Goal: Information Seeking & Learning: Compare options

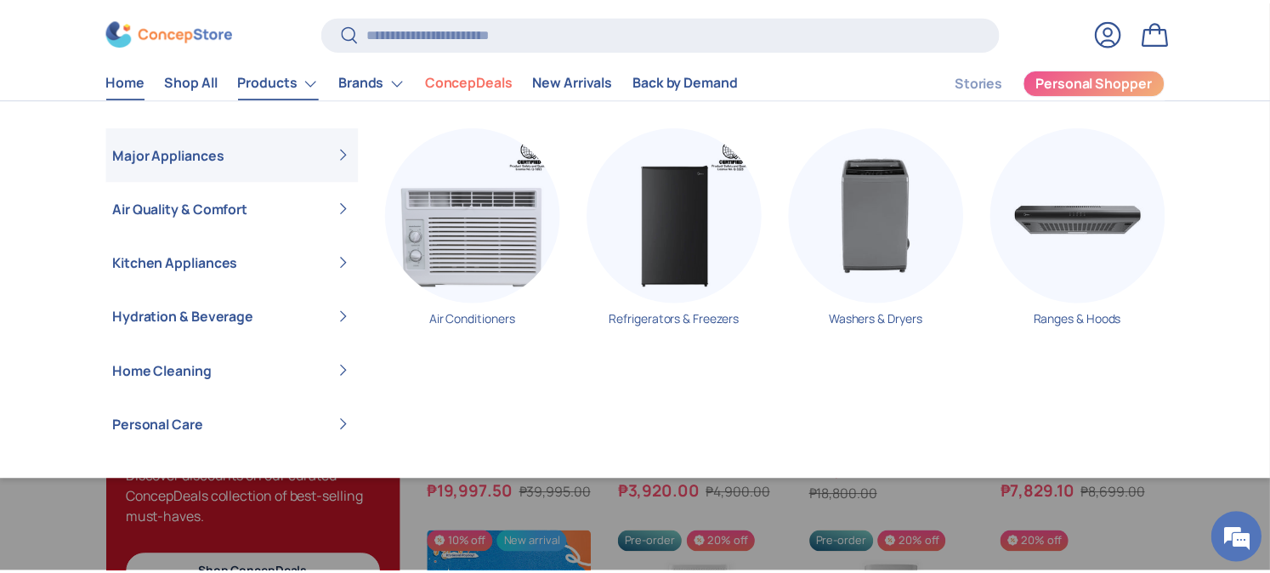
scroll to position [1604, 0]
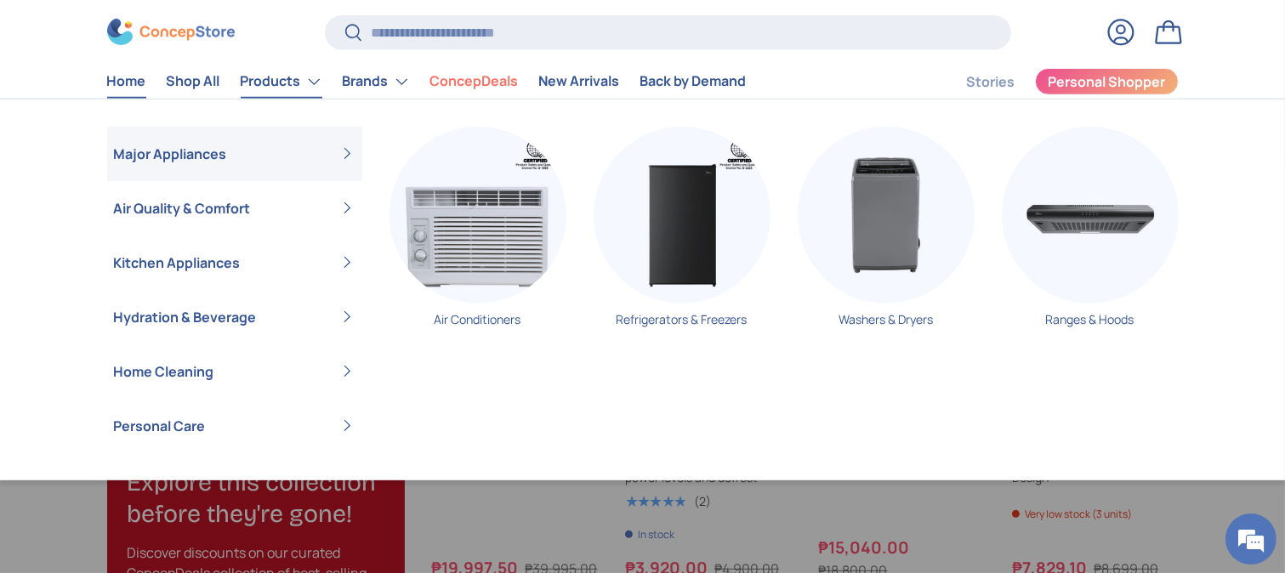
click at [258, 156] on link "Major Appliances" at bounding box center [234, 153] width 241 height 54
click at [345, 145] on link "Major Appliances" at bounding box center [234, 153] width 241 height 54
click at [129, 145] on link "Major Appliances" at bounding box center [234, 153] width 241 height 54
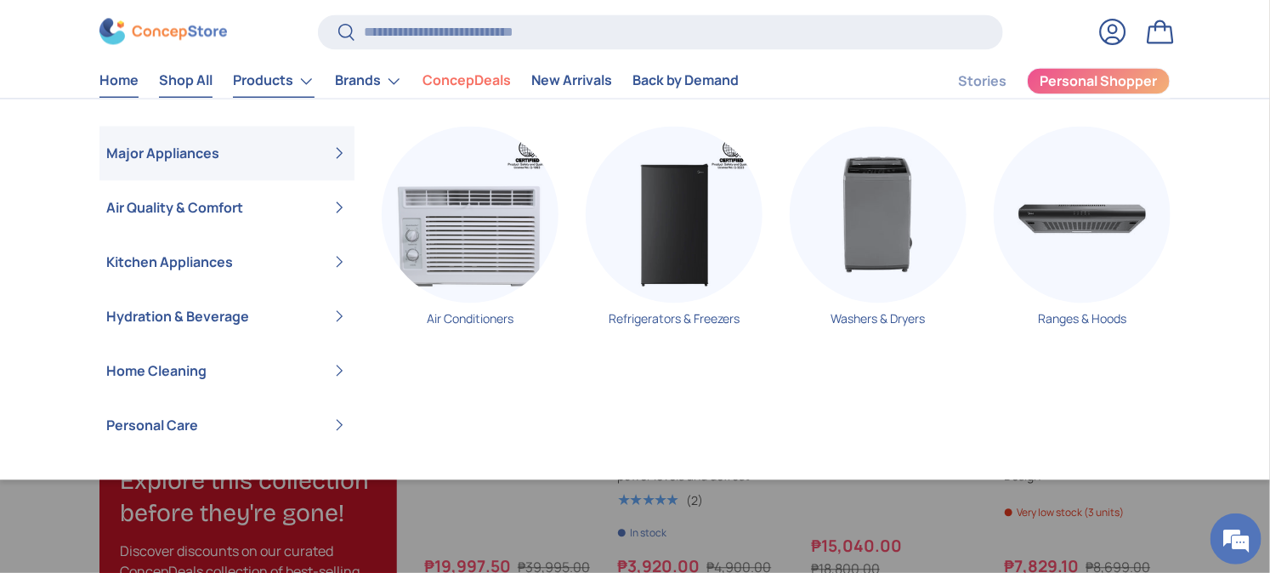
click at [196, 72] on link "Shop All" at bounding box center [186, 81] width 54 height 33
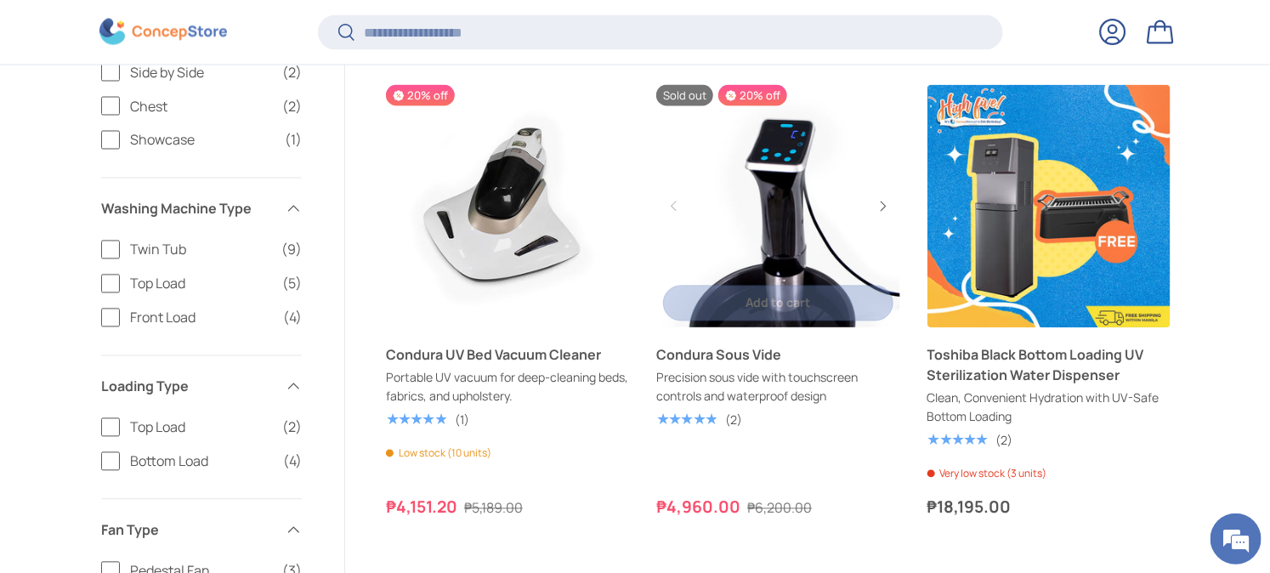
scroll to position [1319, 0]
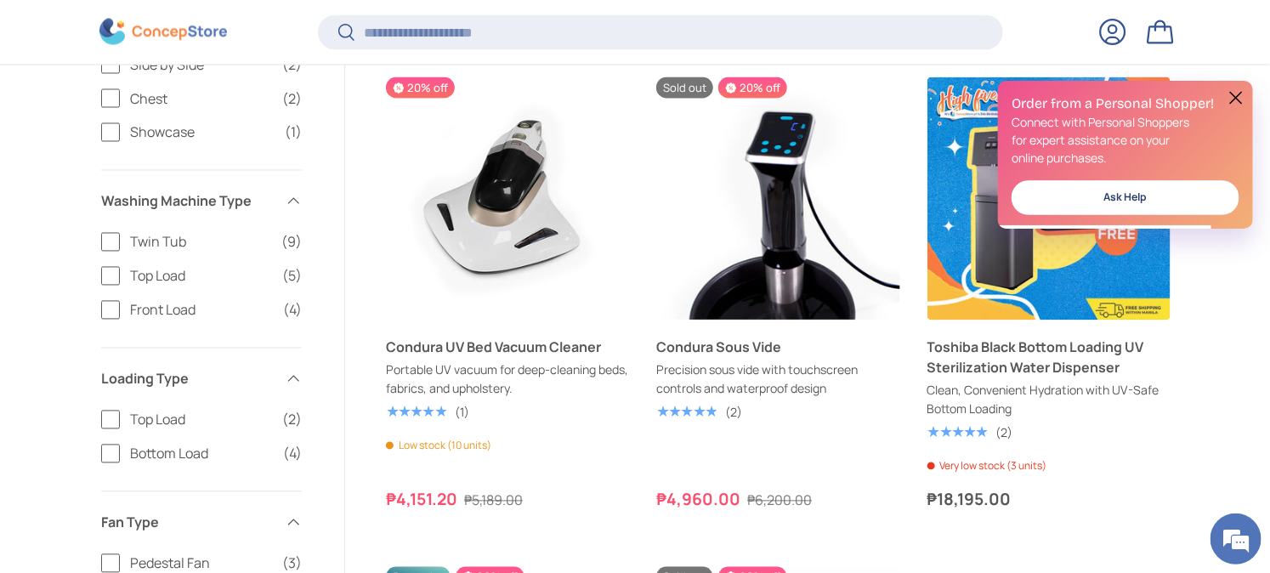
click at [1240, 100] on button at bounding box center [1236, 98] width 20 height 20
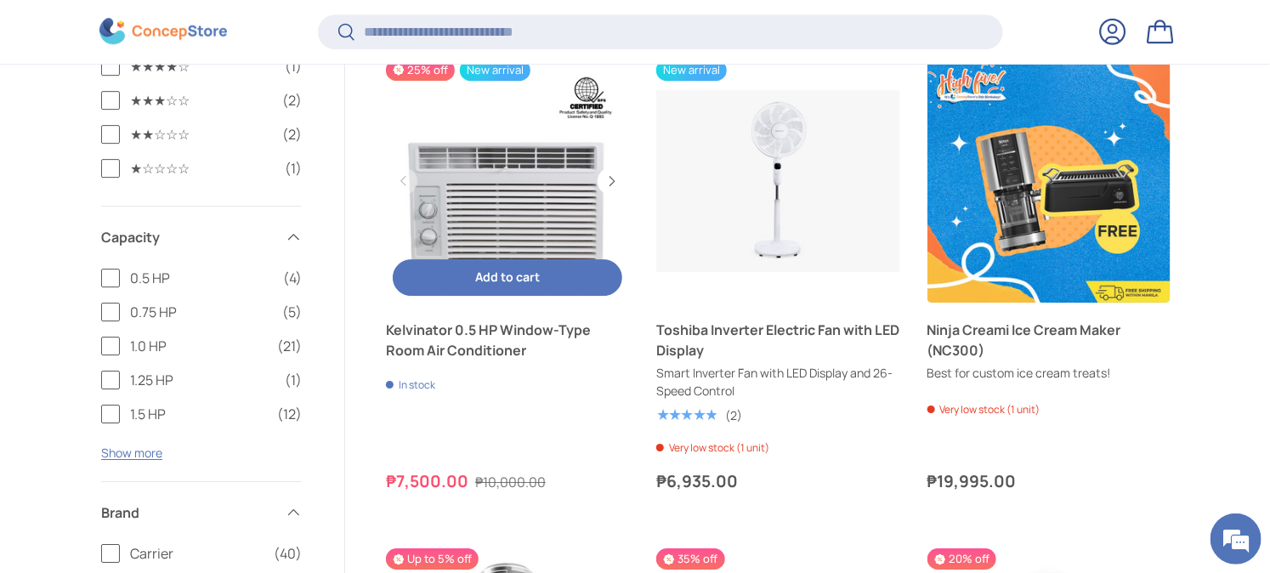
scroll to position [2358, 0]
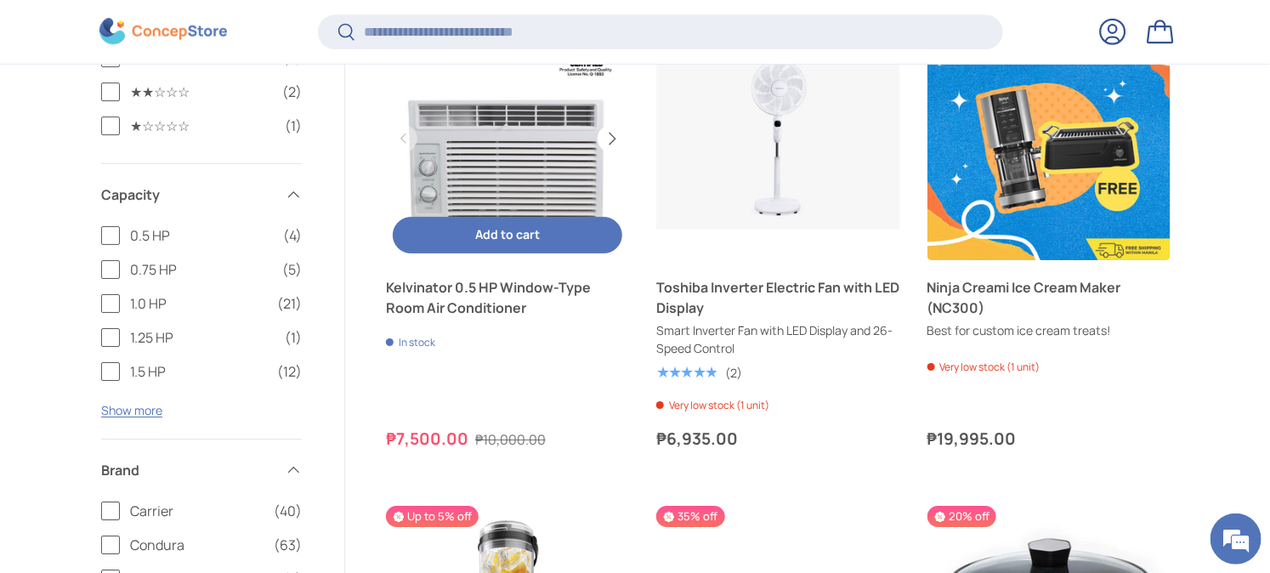
click at [615, 134] on button "Next" at bounding box center [611, 138] width 27 height 27
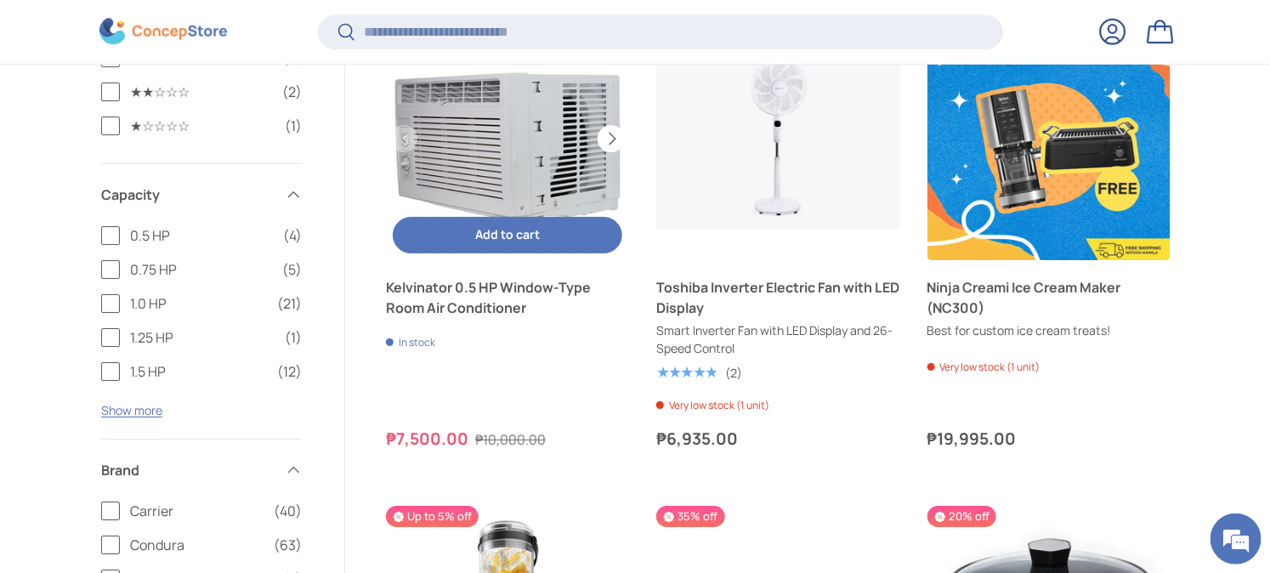
click at [615, 134] on button "Next" at bounding box center [611, 138] width 27 height 27
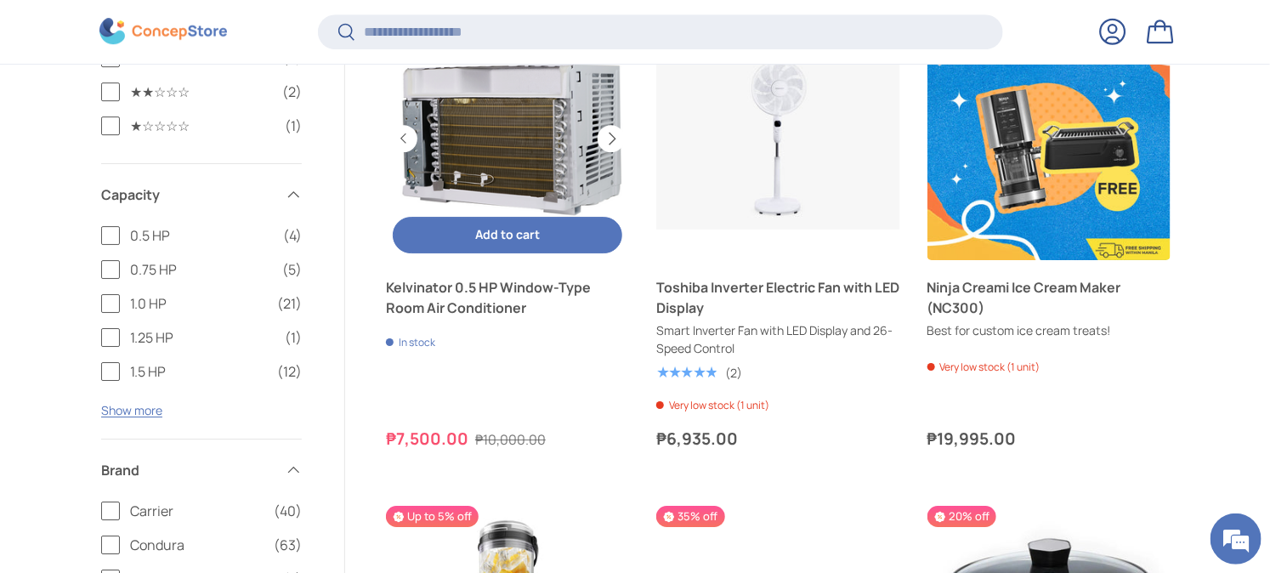
scroll to position [0, 486]
click at [396, 134] on button "Previous" at bounding box center [403, 138] width 27 height 27
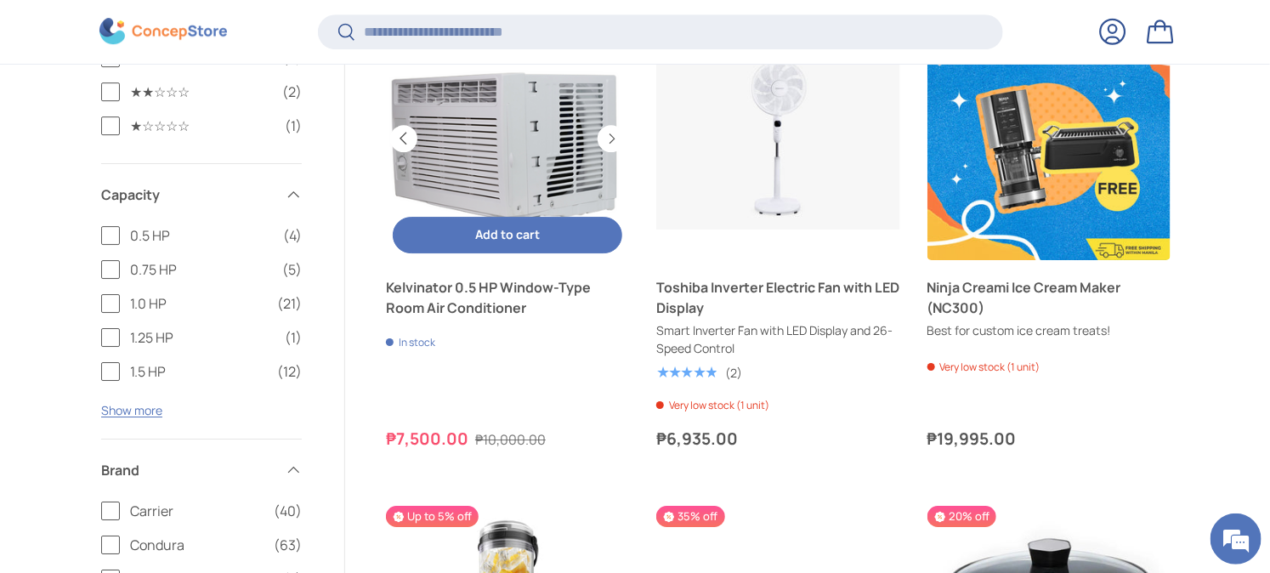
scroll to position [0, 243]
click at [616, 140] on button "Next" at bounding box center [611, 138] width 27 height 27
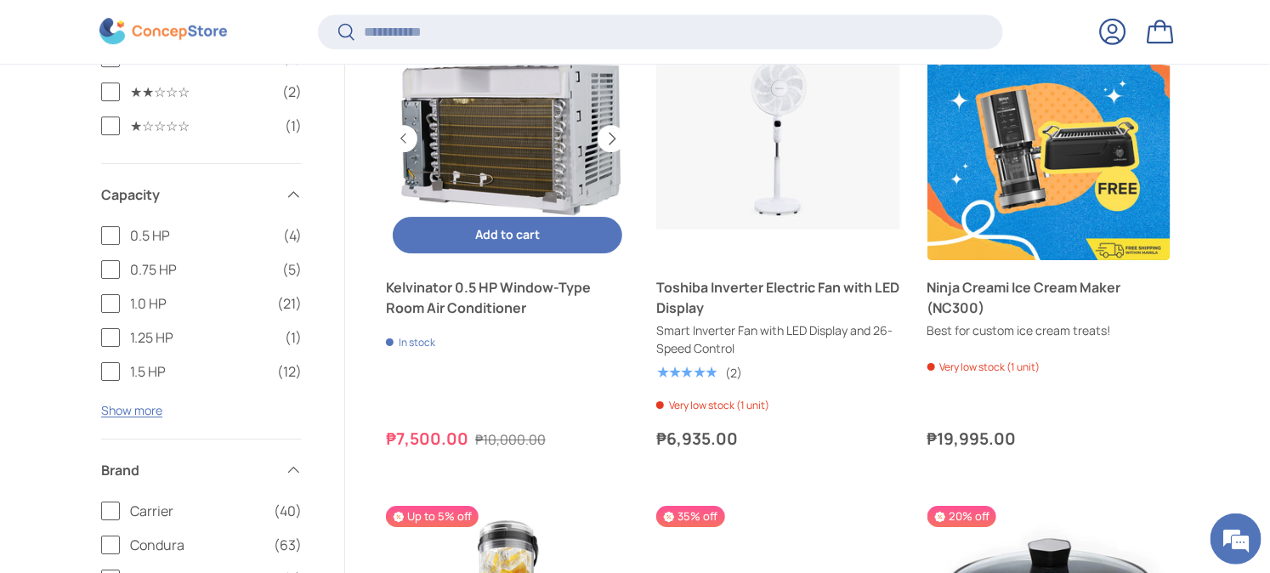
click at [616, 140] on button "Next" at bounding box center [611, 138] width 27 height 27
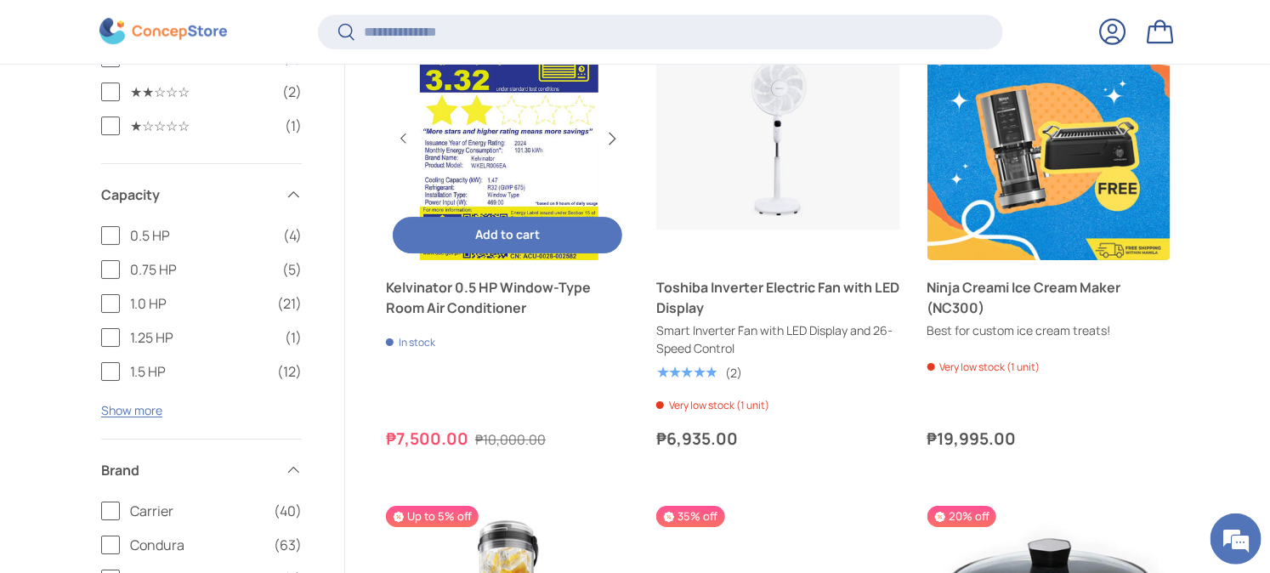
scroll to position [0, 729]
click at [409, 138] on button "Previous" at bounding box center [403, 138] width 27 height 27
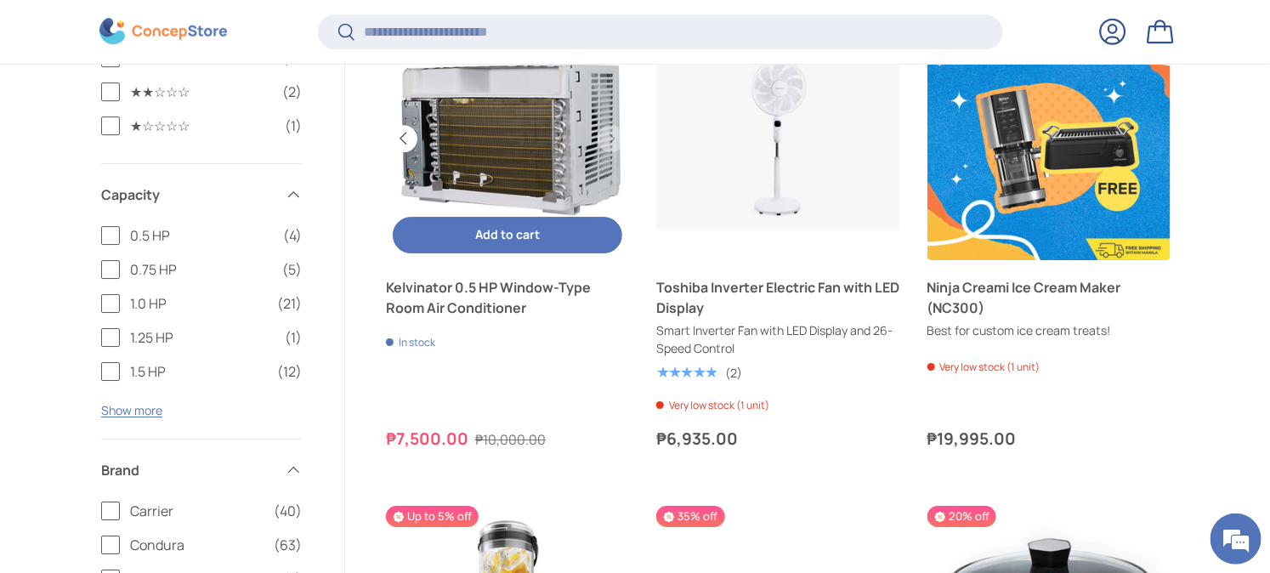
click at [409, 138] on button "Previous" at bounding box center [403, 138] width 27 height 27
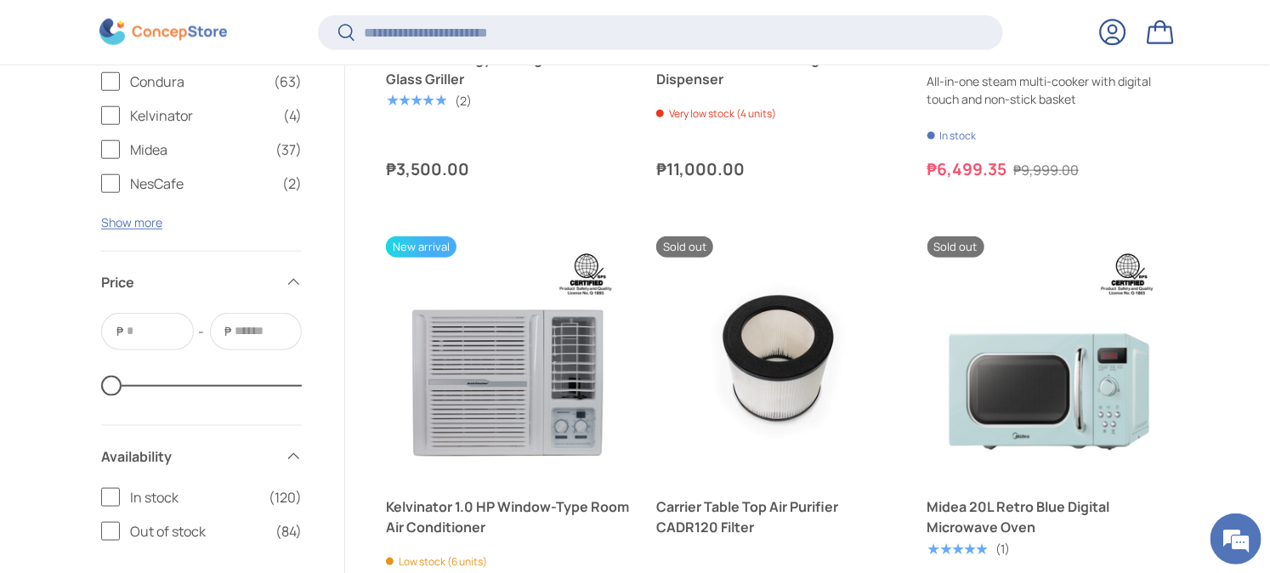
scroll to position [3680, 0]
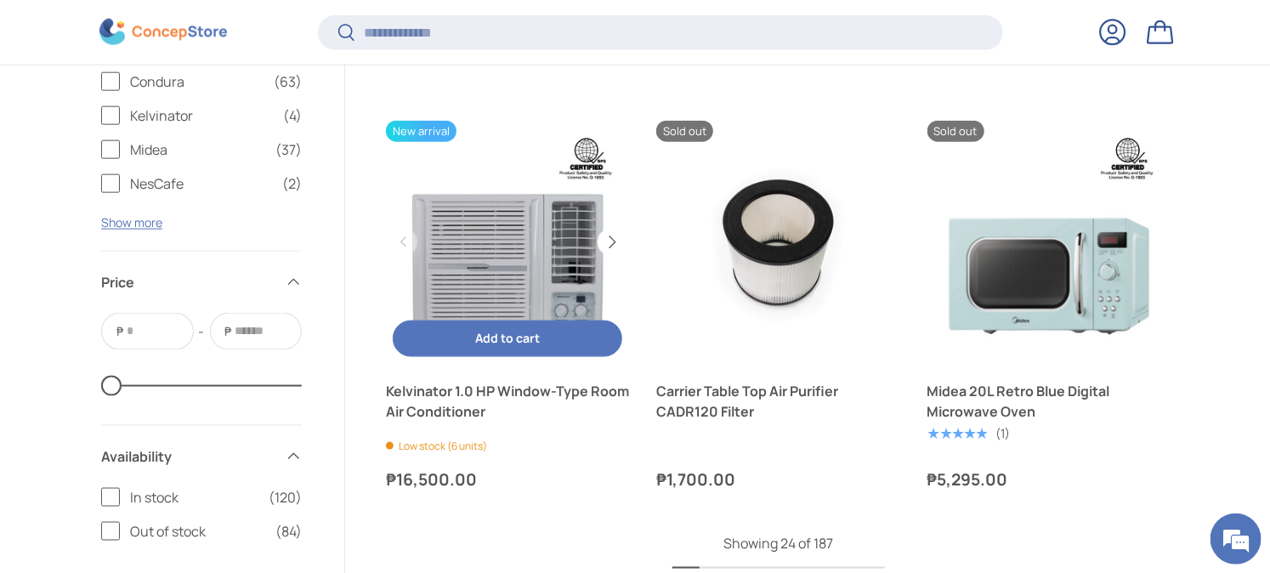
click at [606, 242] on button "Next" at bounding box center [611, 242] width 27 height 27
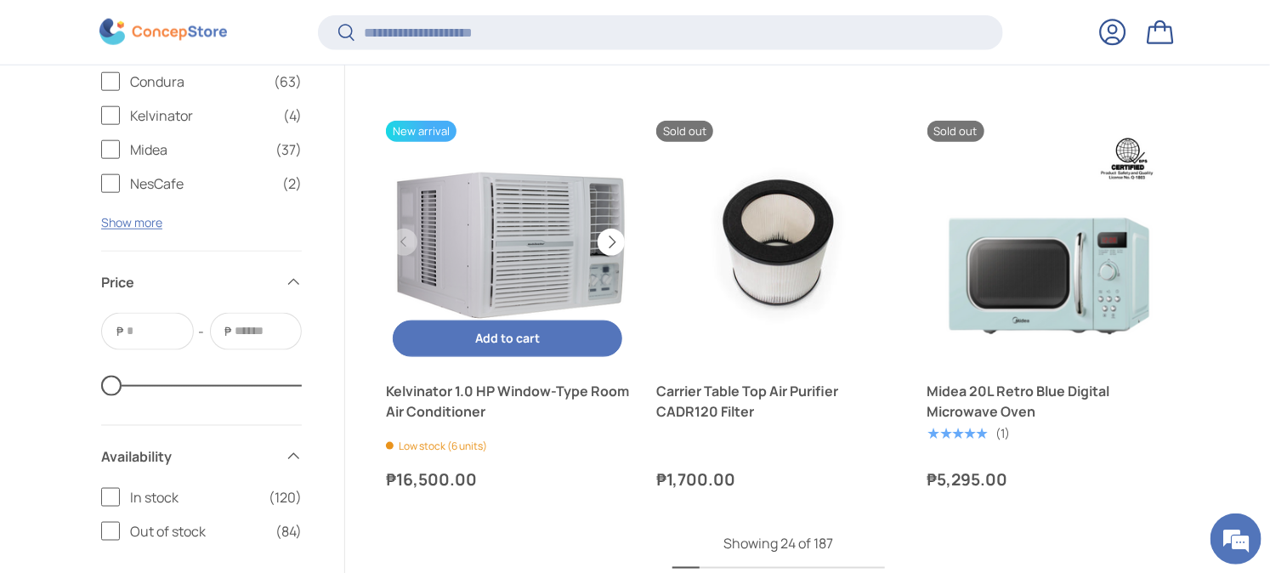
click at [606, 242] on button "Next" at bounding box center [611, 242] width 27 height 27
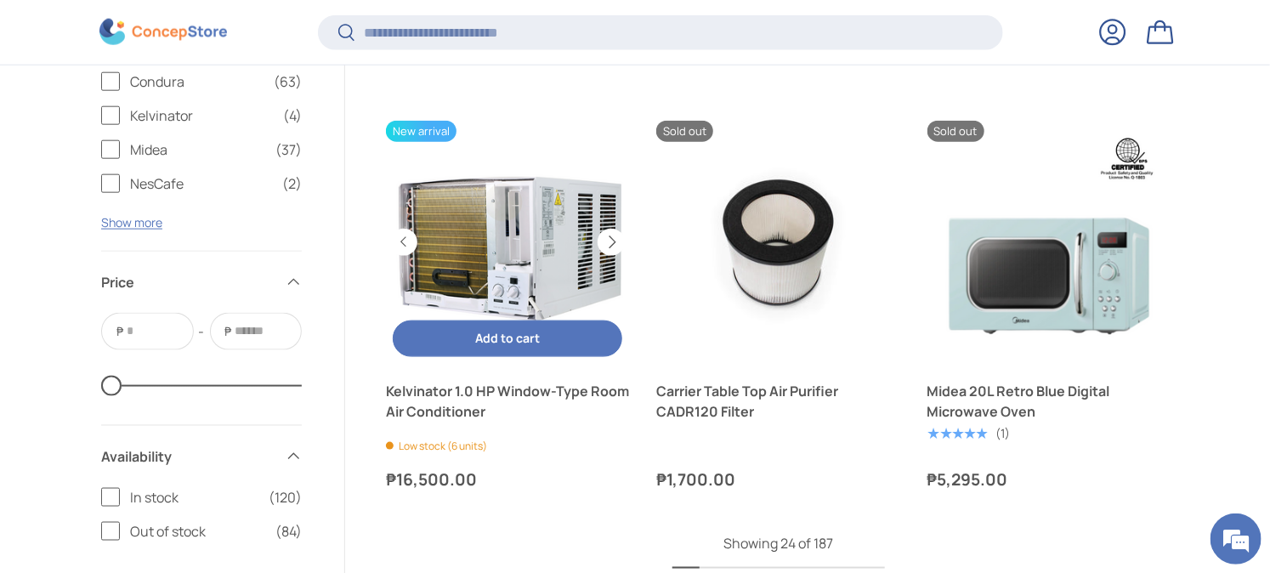
scroll to position [0, 486]
click at [606, 242] on button "Next" at bounding box center [611, 242] width 27 height 27
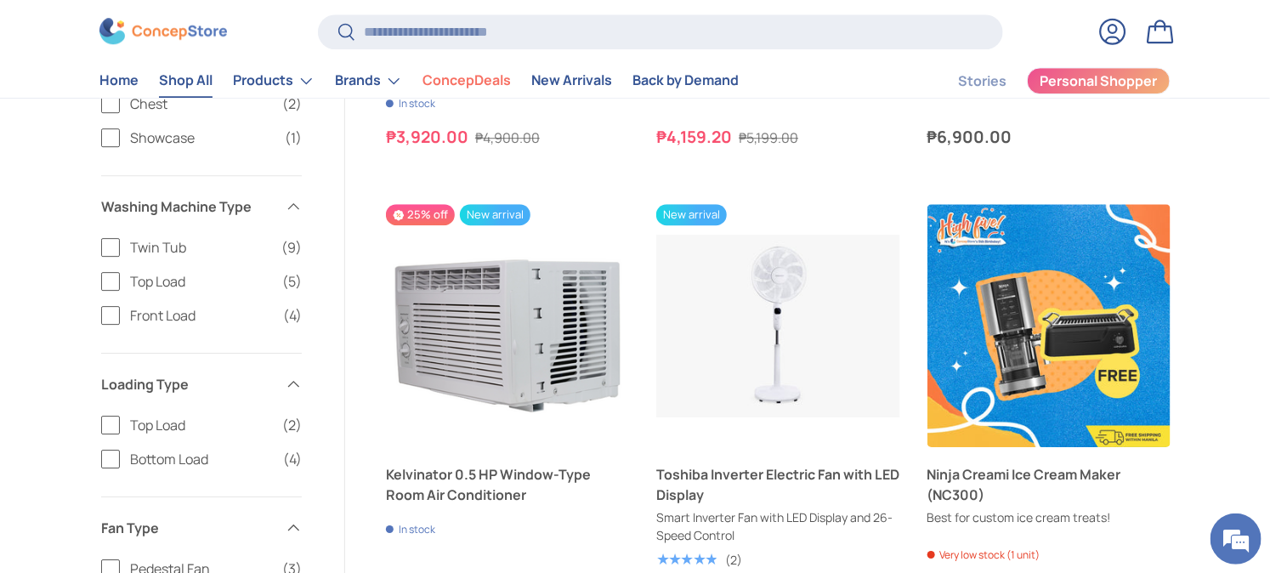
scroll to position [2172, 0]
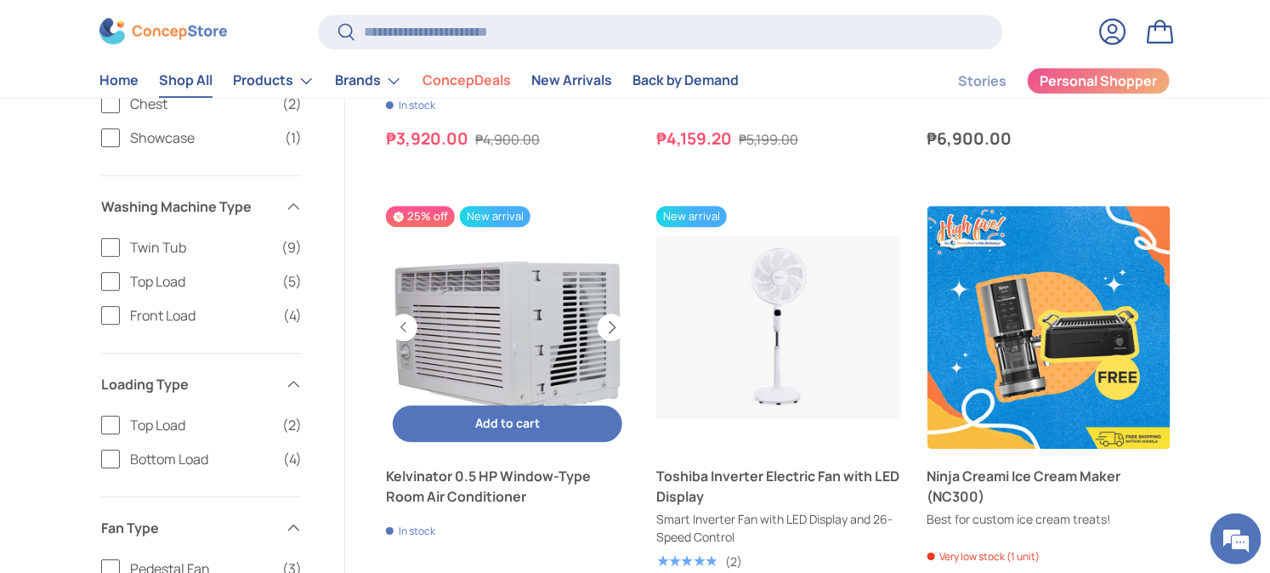
click at [610, 323] on button "Next" at bounding box center [611, 327] width 27 height 27
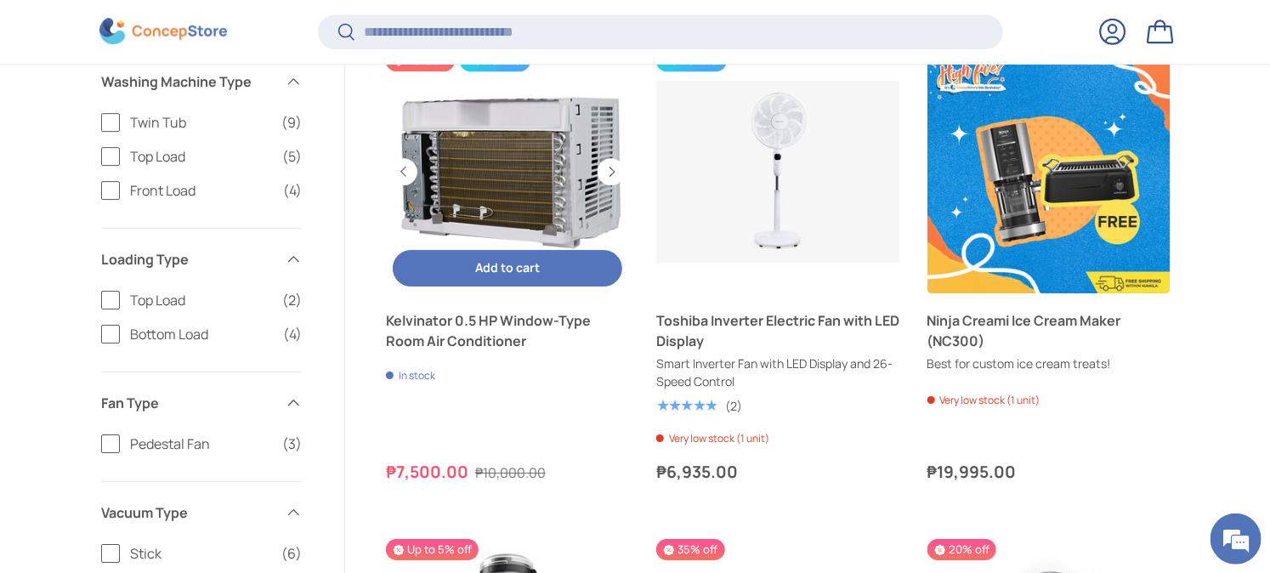
scroll to position [2358, 0]
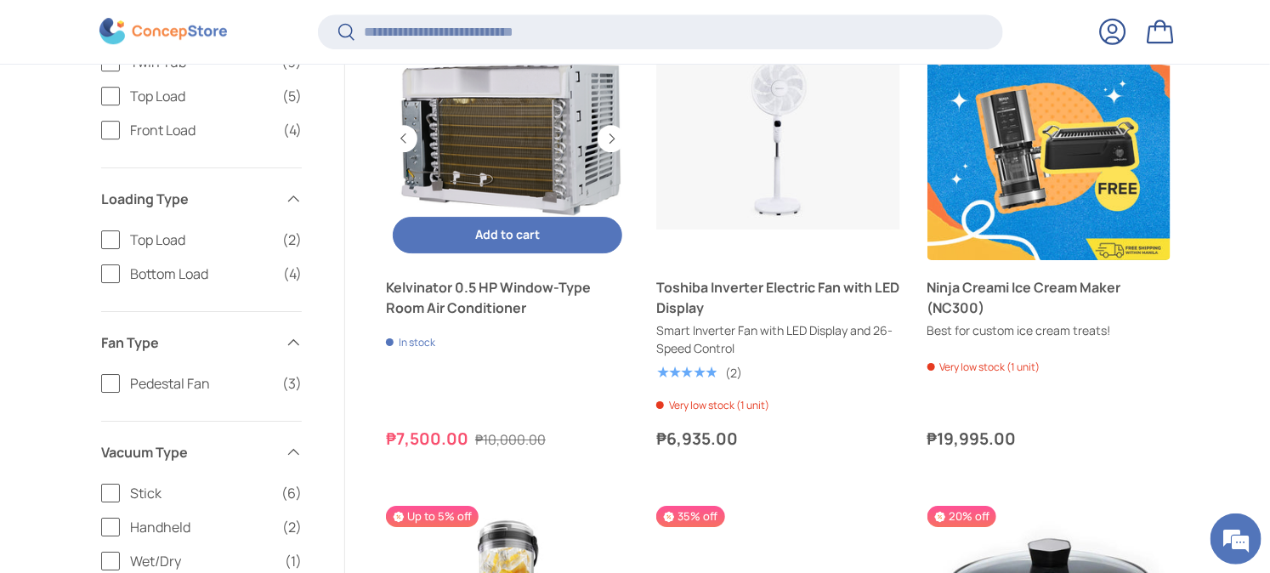
click at [491, 287] on link "Kelvinator 0.5 HP Window-Type Room Air Conditioner" at bounding box center [507, 297] width 243 height 41
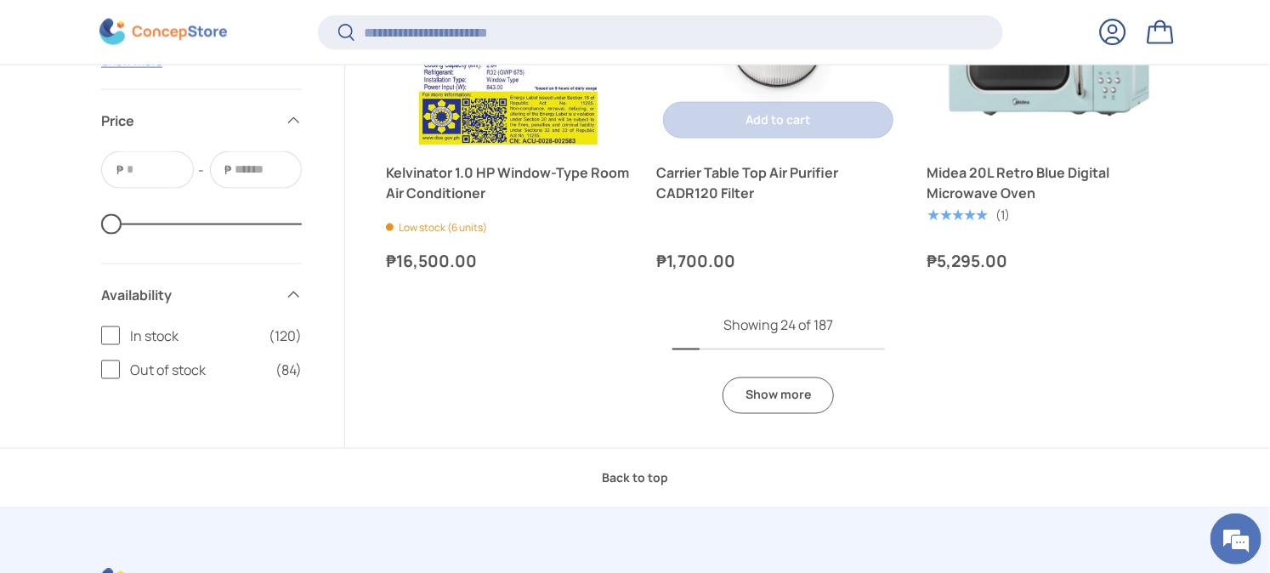
scroll to position [3964, 0]
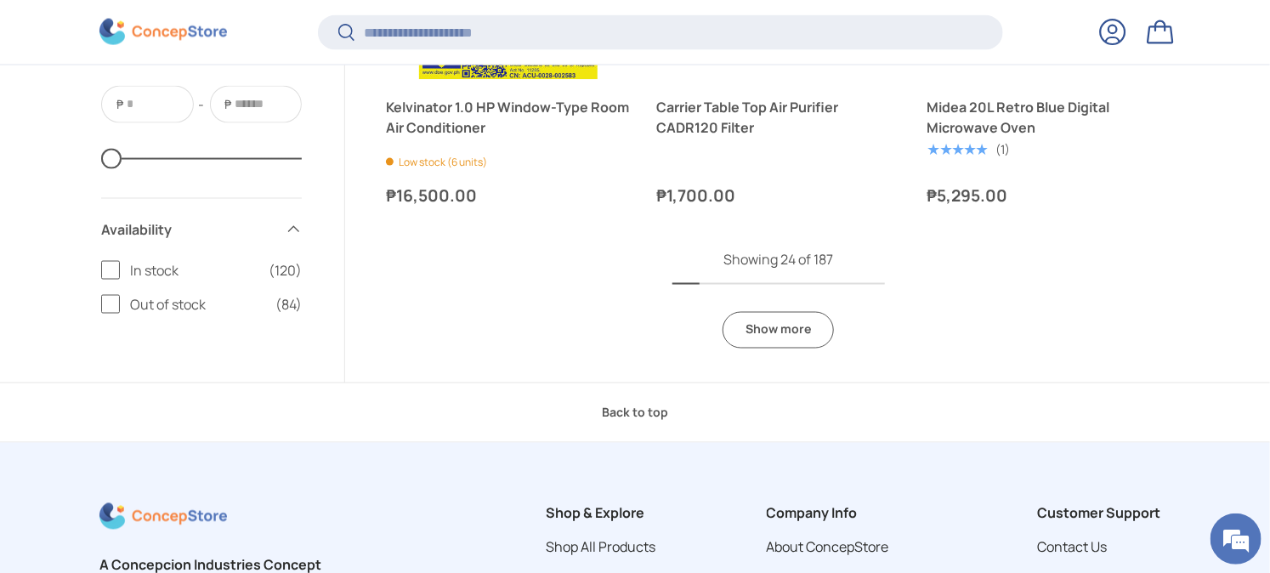
click at [791, 327] on link "Show more" at bounding box center [778, 330] width 111 height 37
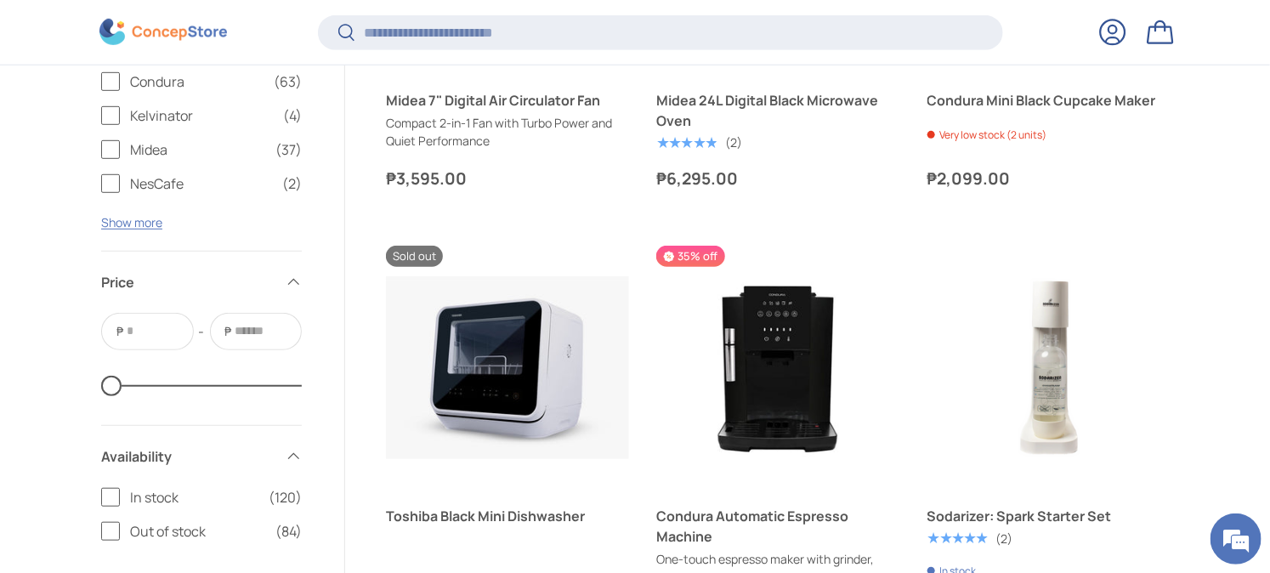
scroll to position [6231, 0]
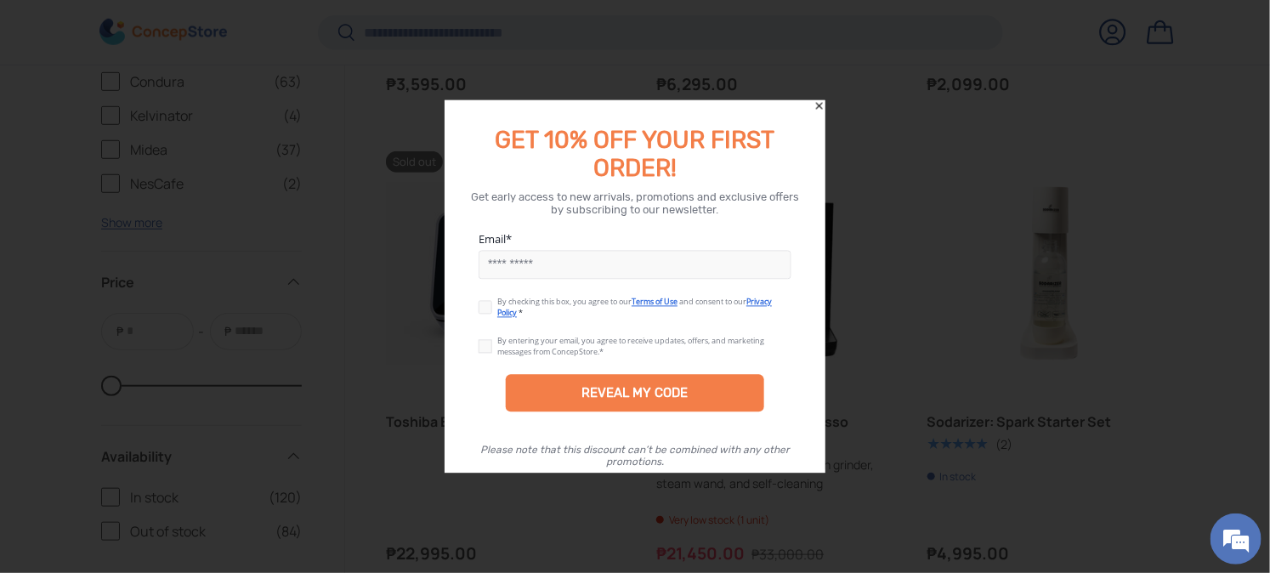
click at [817, 103] on icon "Close" at bounding box center [820, 106] width 12 height 12
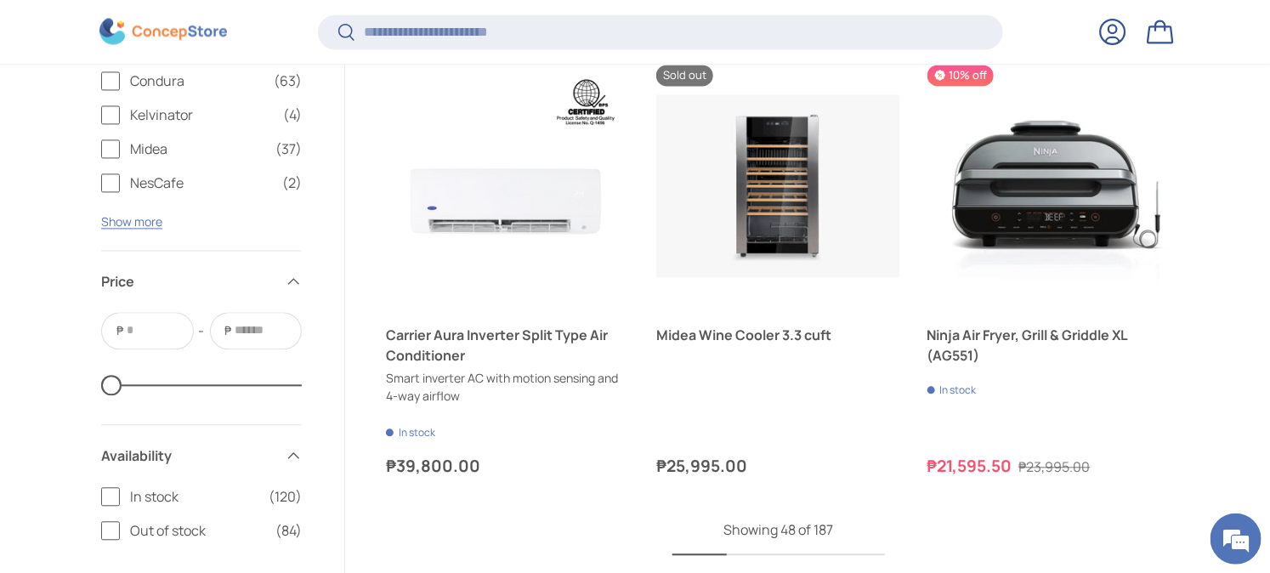
scroll to position [7270, 0]
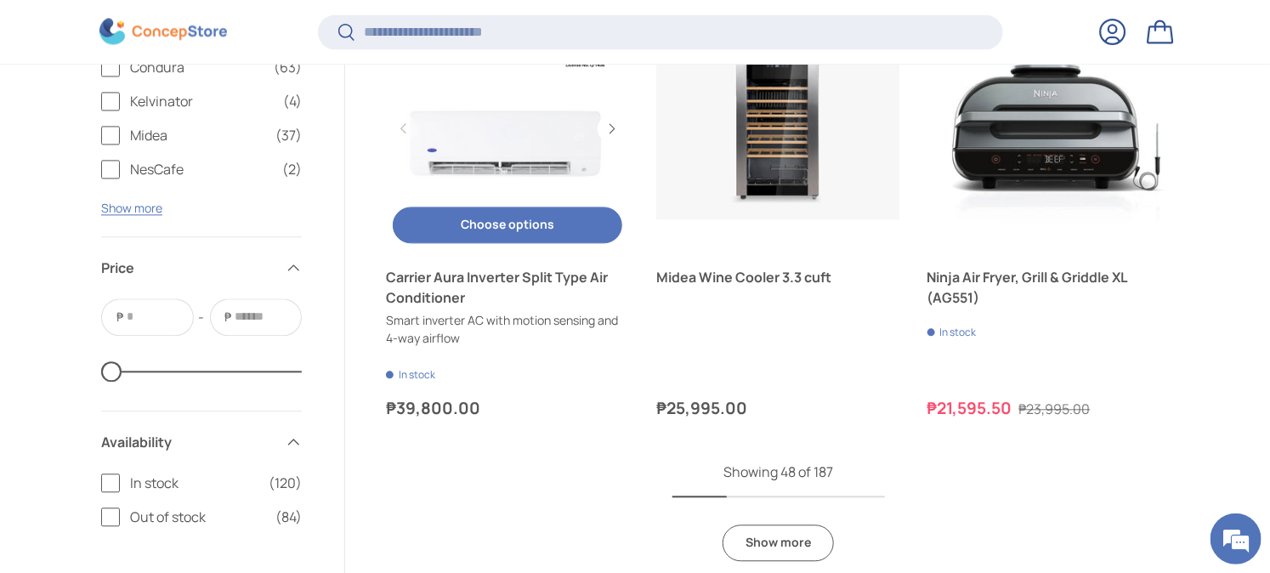
click at [528, 287] on link "Carrier Aura Inverter Split Type Air Conditioner" at bounding box center [507, 287] width 243 height 41
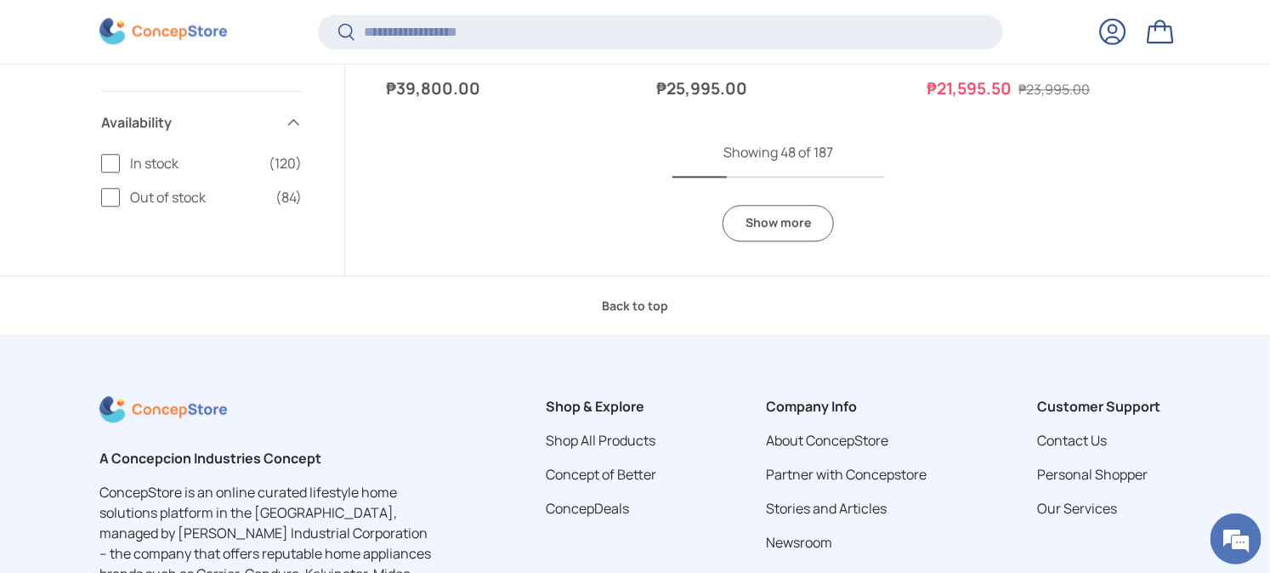
scroll to position [7648, 0]
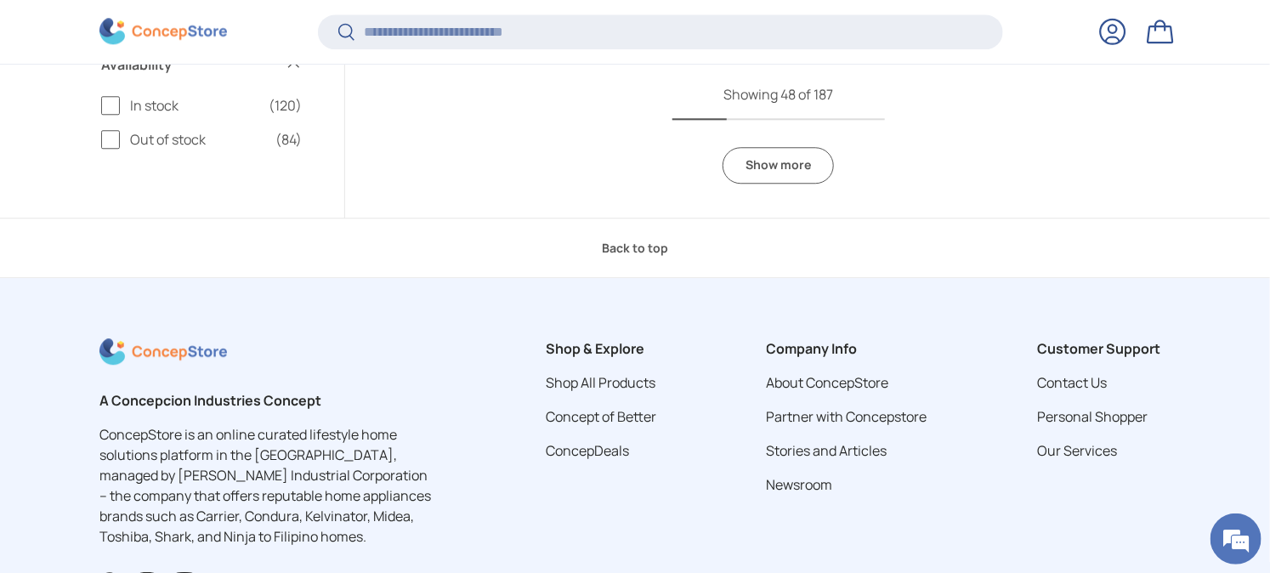
click at [777, 173] on link "Show more" at bounding box center [778, 165] width 111 height 37
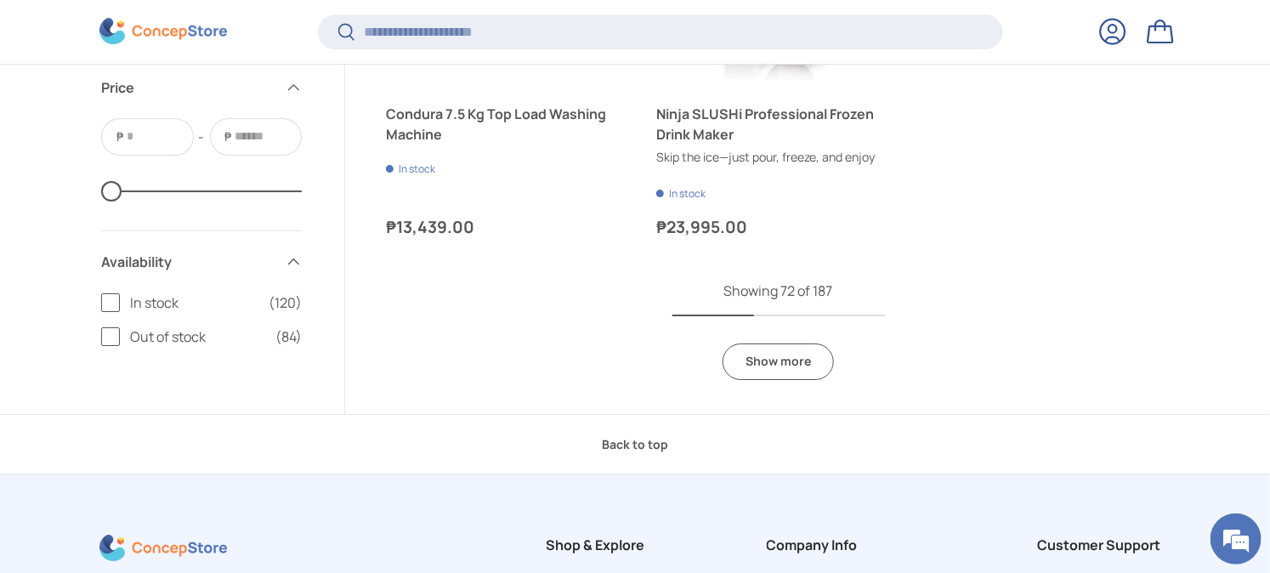
scroll to position [11049, 0]
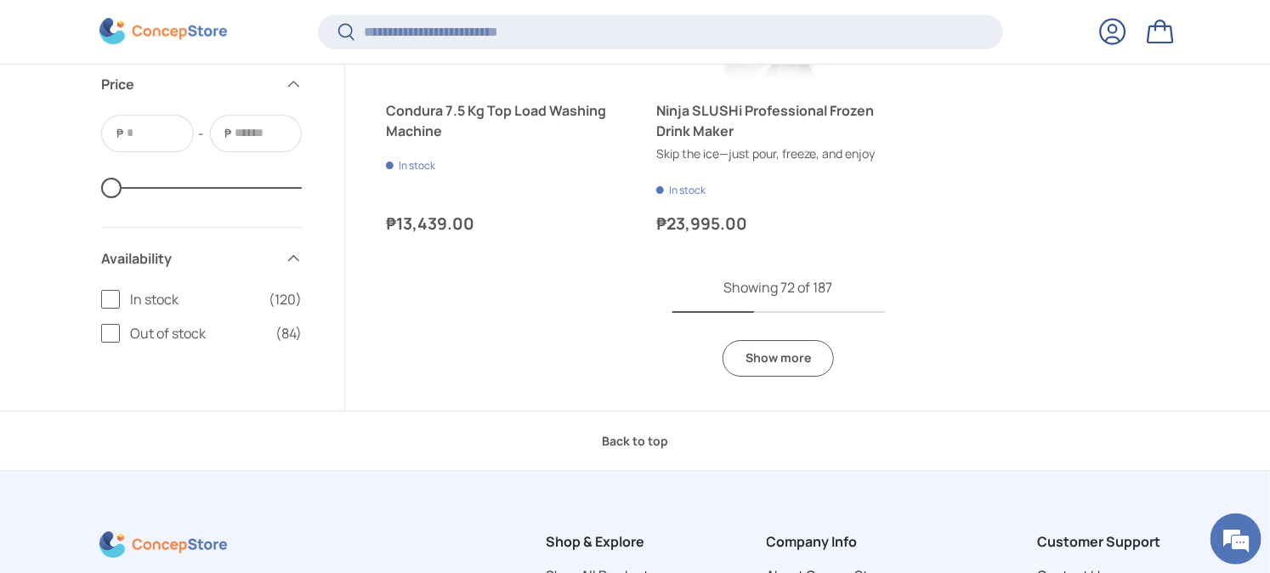
click at [801, 367] on link "Show more" at bounding box center [778, 358] width 111 height 37
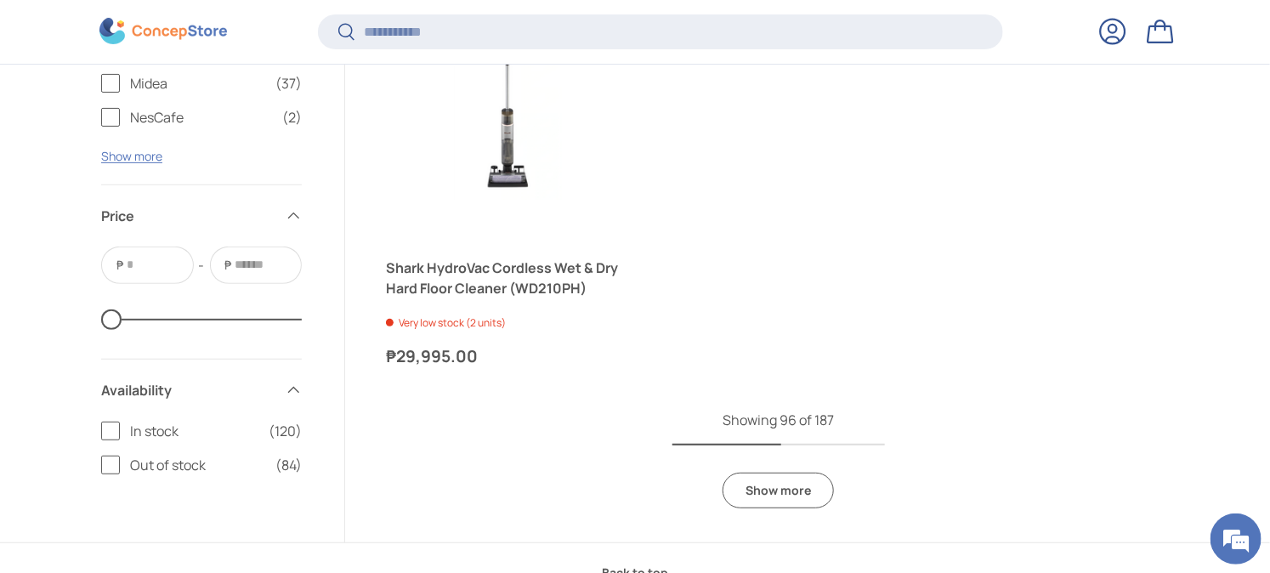
scroll to position [14544, 0]
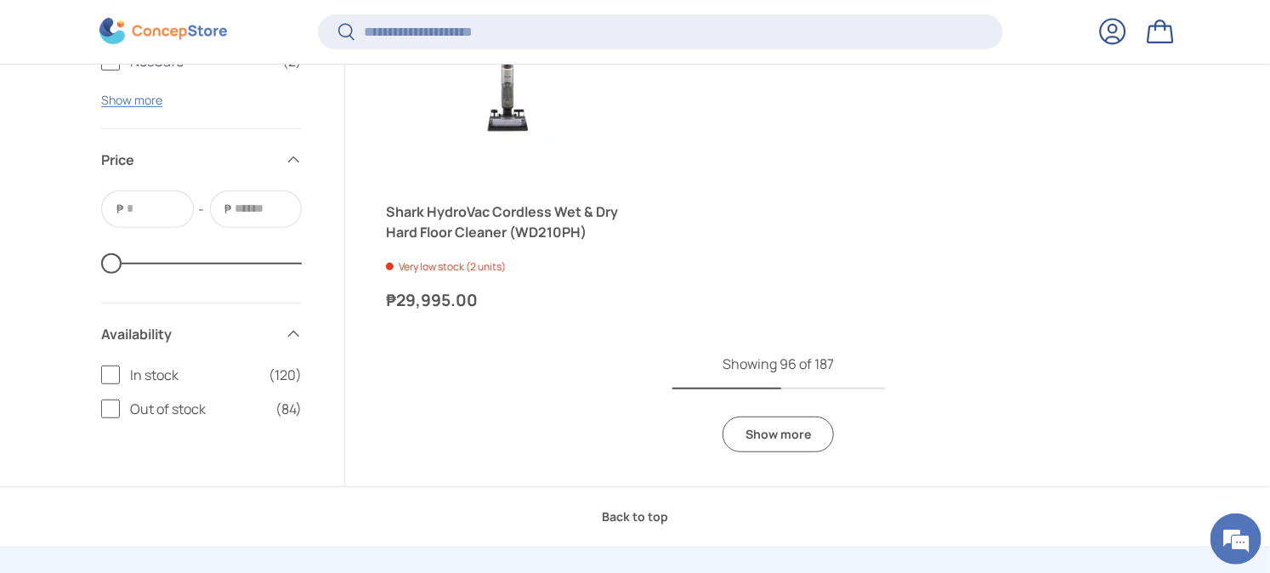
click at [767, 443] on link "Show more" at bounding box center [778, 435] width 111 height 37
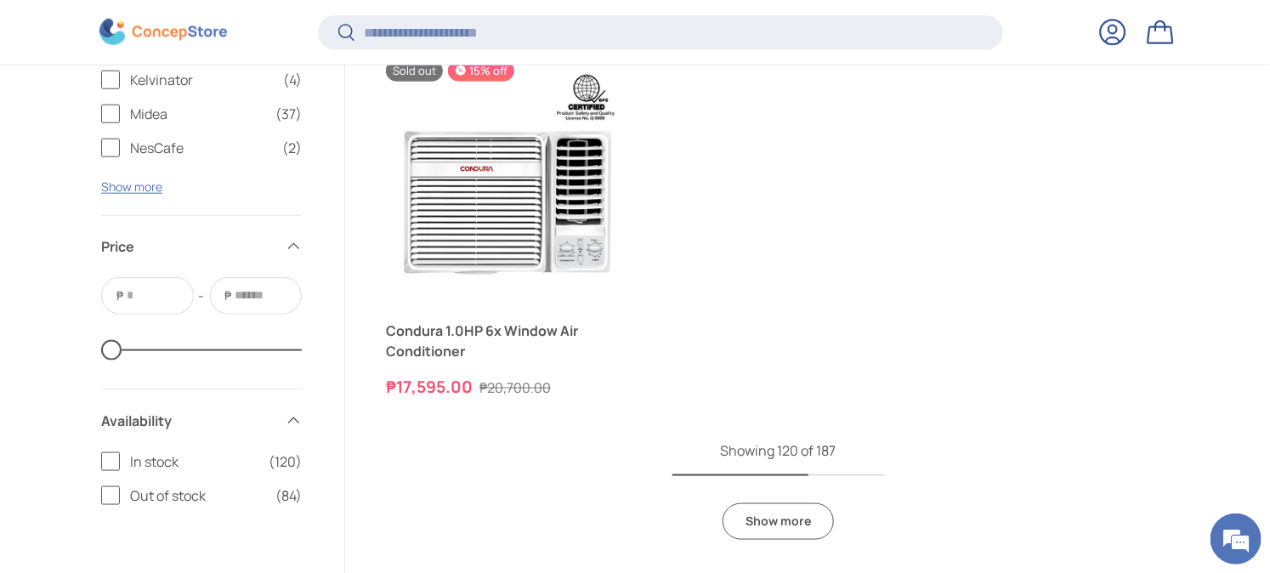
scroll to position [17945, 0]
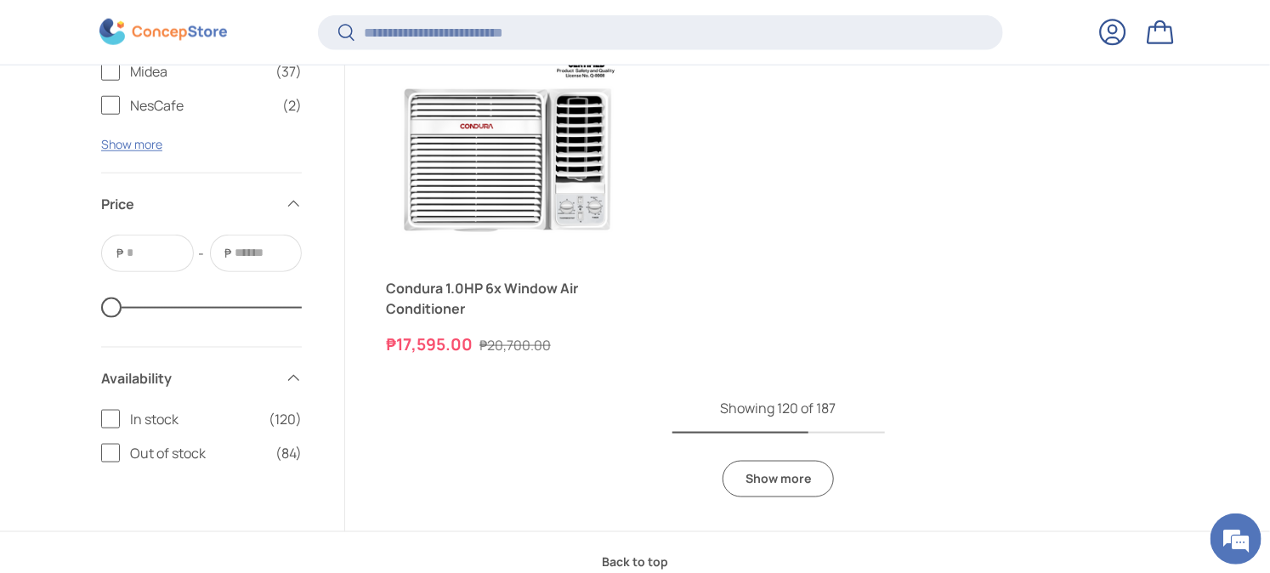
click at [799, 474] on link "Show more" at bounding box center [778, 479] width 111 height 37
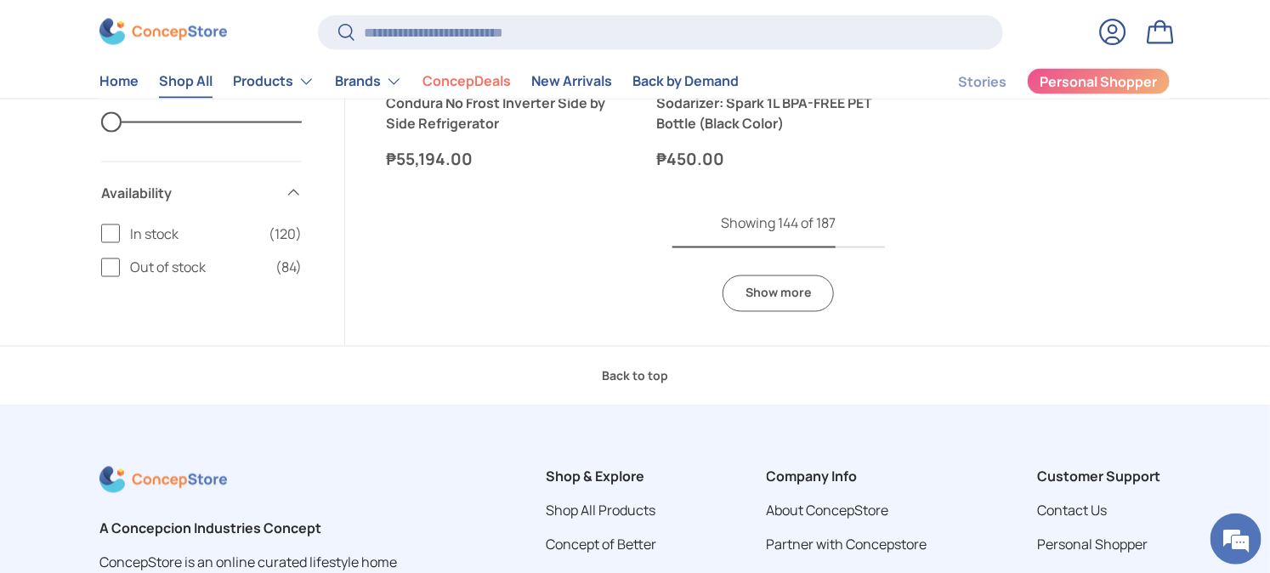
scroll to position [21161, 0]
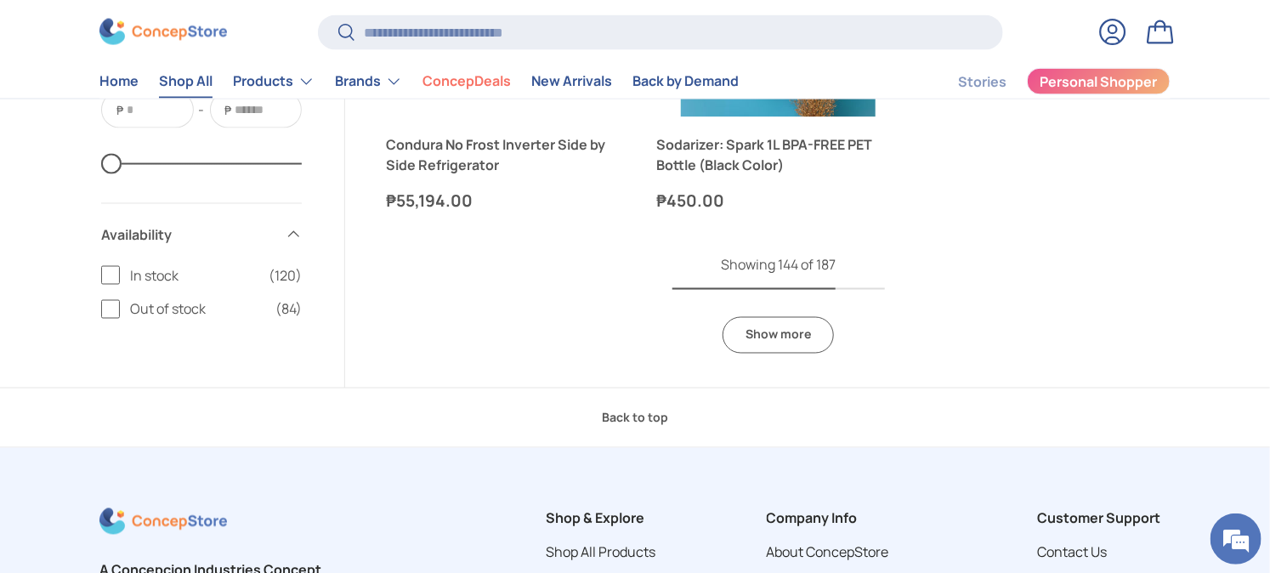
click at [815, 338] on link "Show more" at bounding box center [778, 335] width 111 height 37
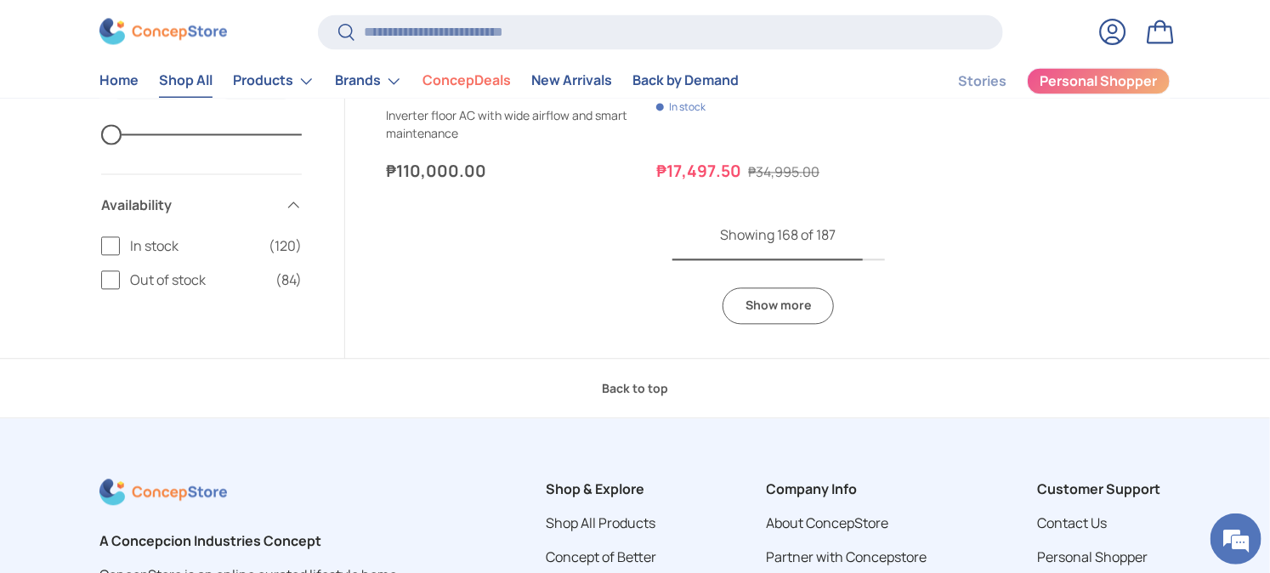
scroll to position [24344, 0]
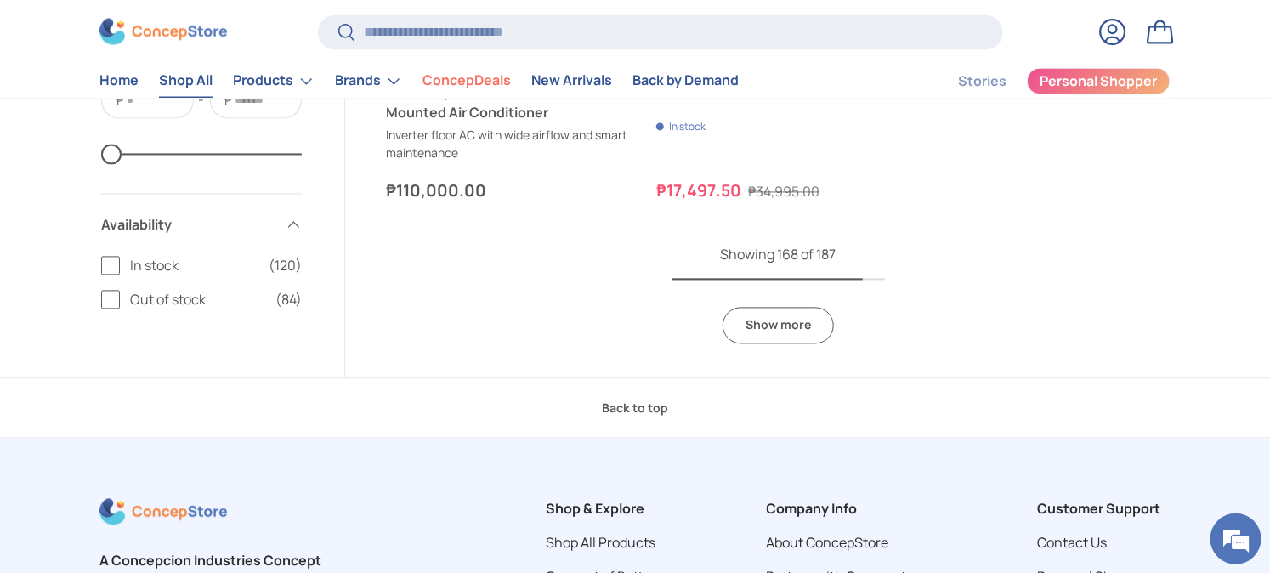
click at [806, 321] on link "Show more" at bounding box center [778, 325] width 111 height 37
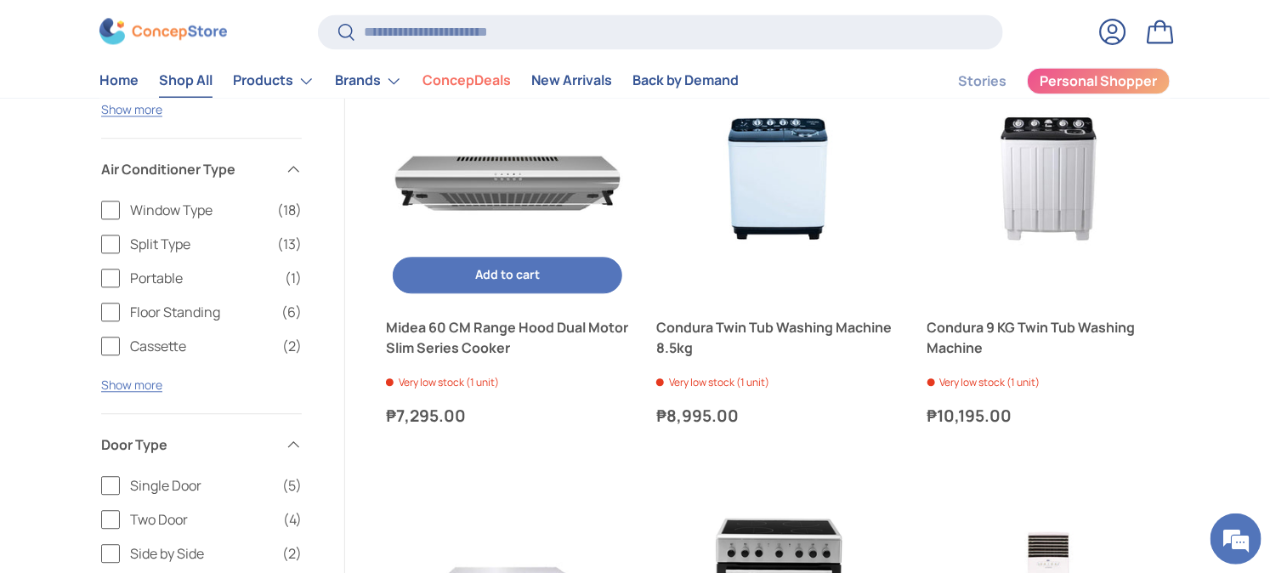
scroll to position [24533, 0]
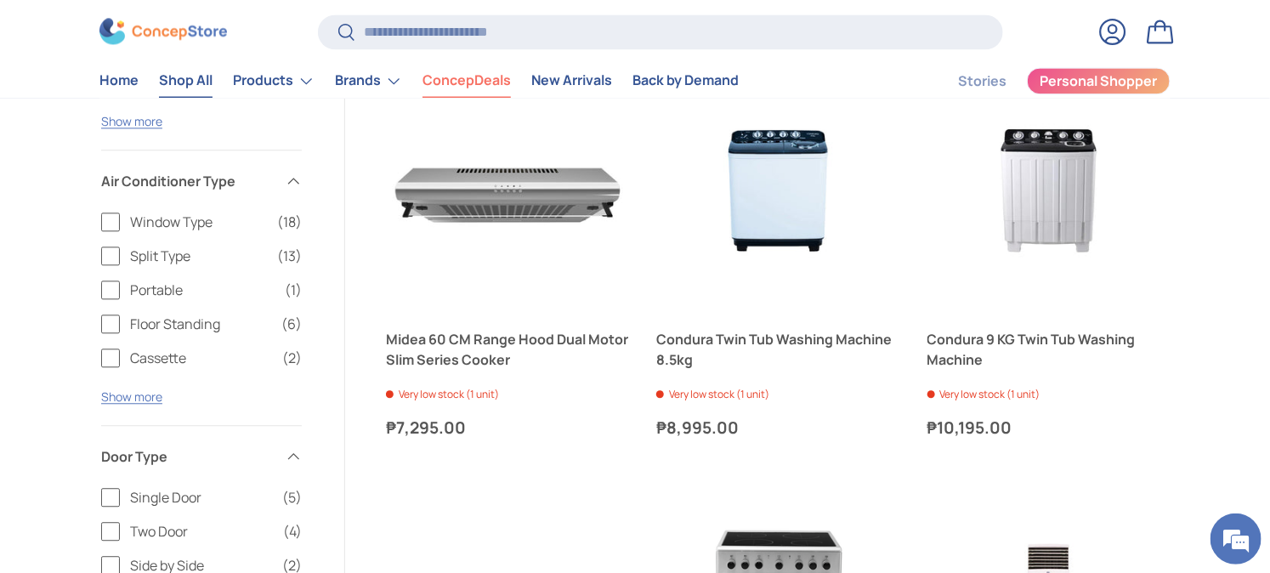
click at [480, 71] on link "ConcepDeals" at bounding box center [467, 81] width 88 height 33
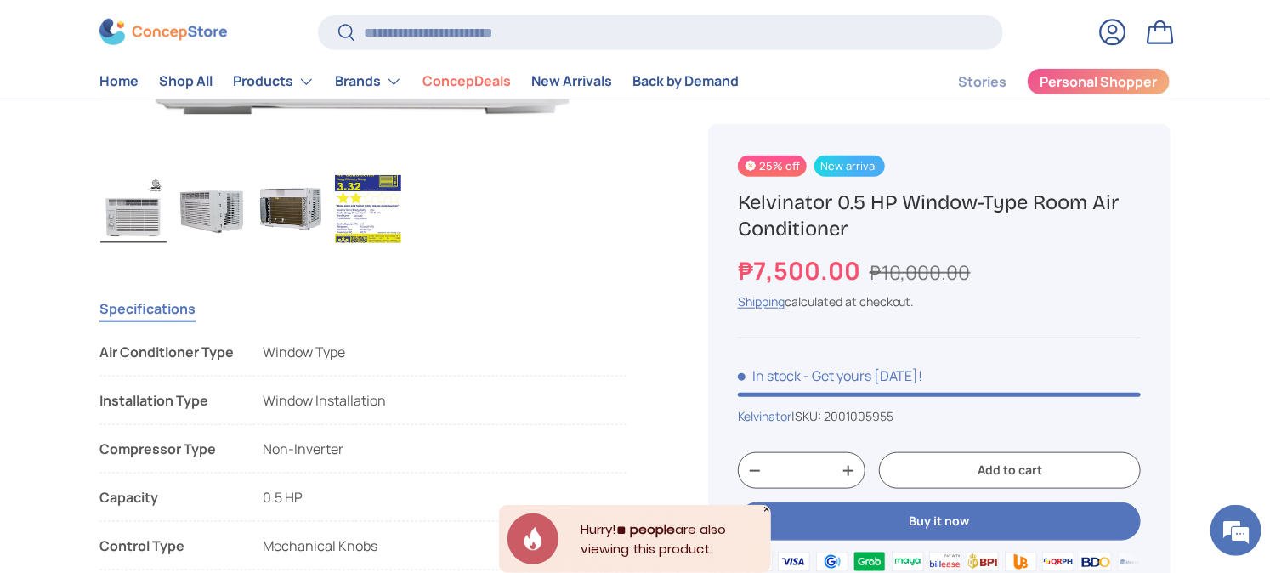
scroll to position [283, 0]
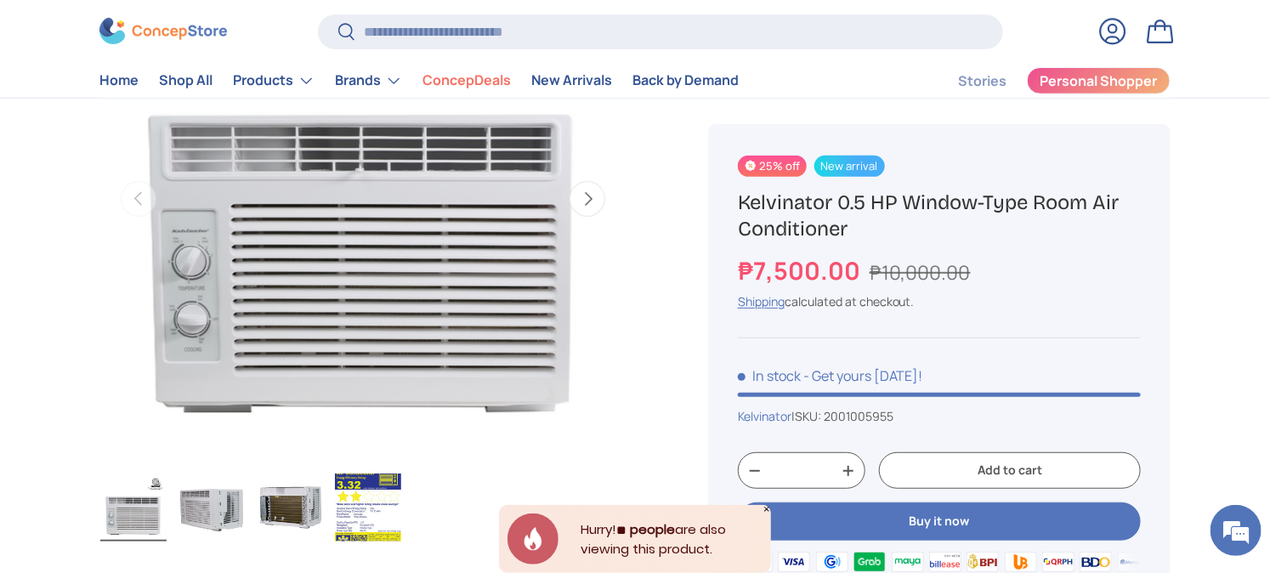
click at [359, 537] on img "Gallery Viewer" at bounding box center [368, 508] width 66 height 68
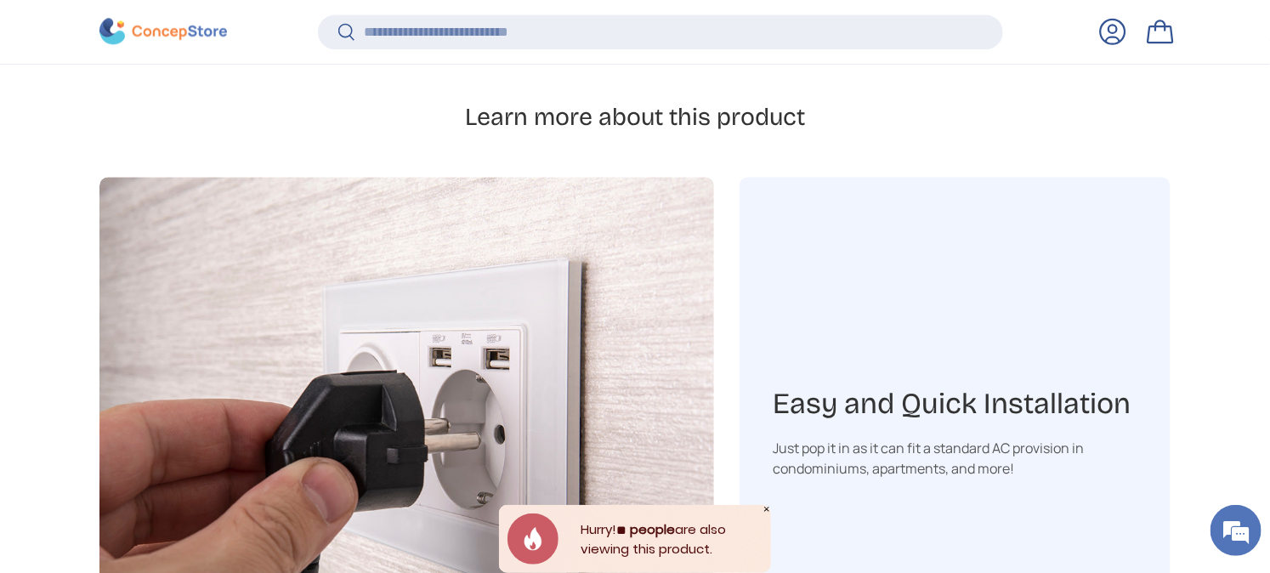
scroll to position [1979, 0]
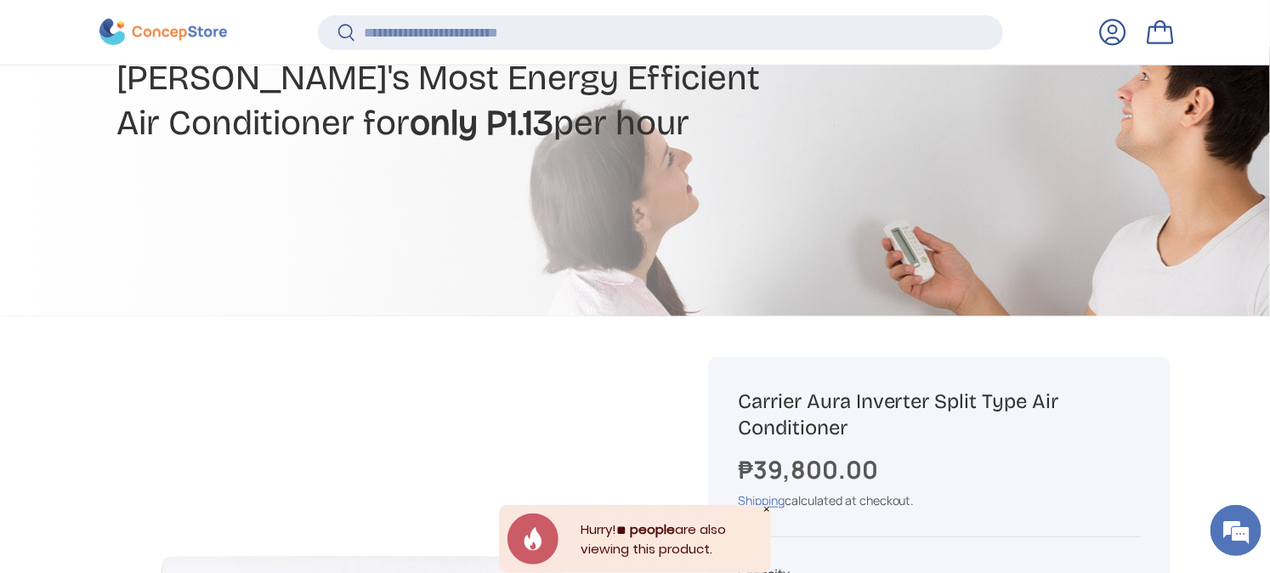
scroll to position [374, 0]
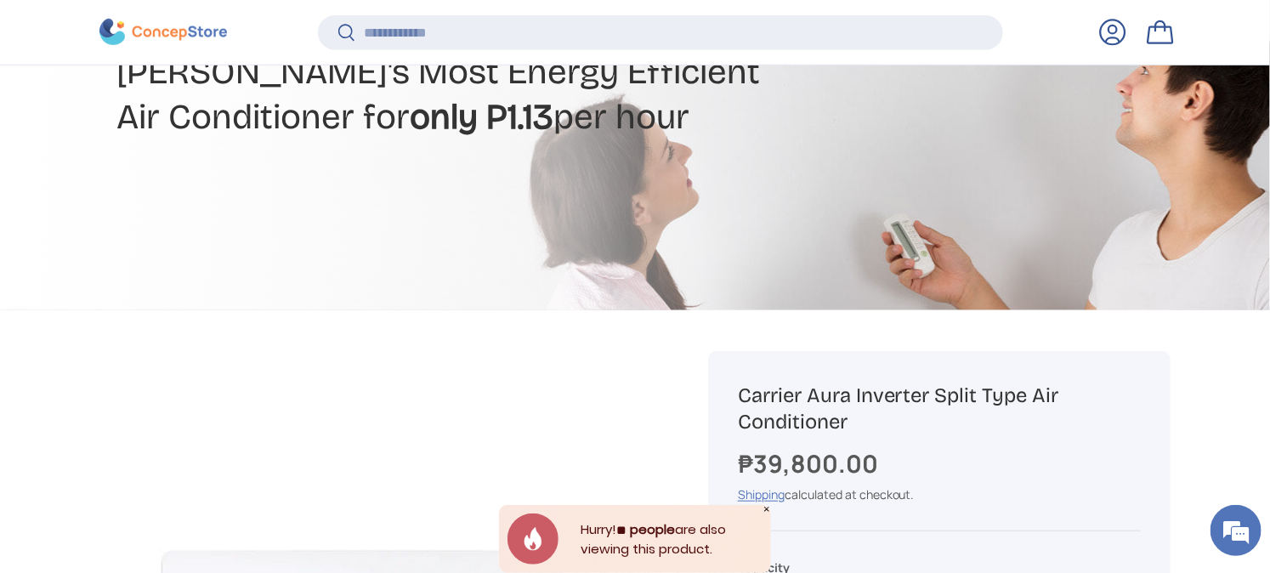
click at [769, 508] on icon "Close" at bounding box center [767, 509] width 9 height 9
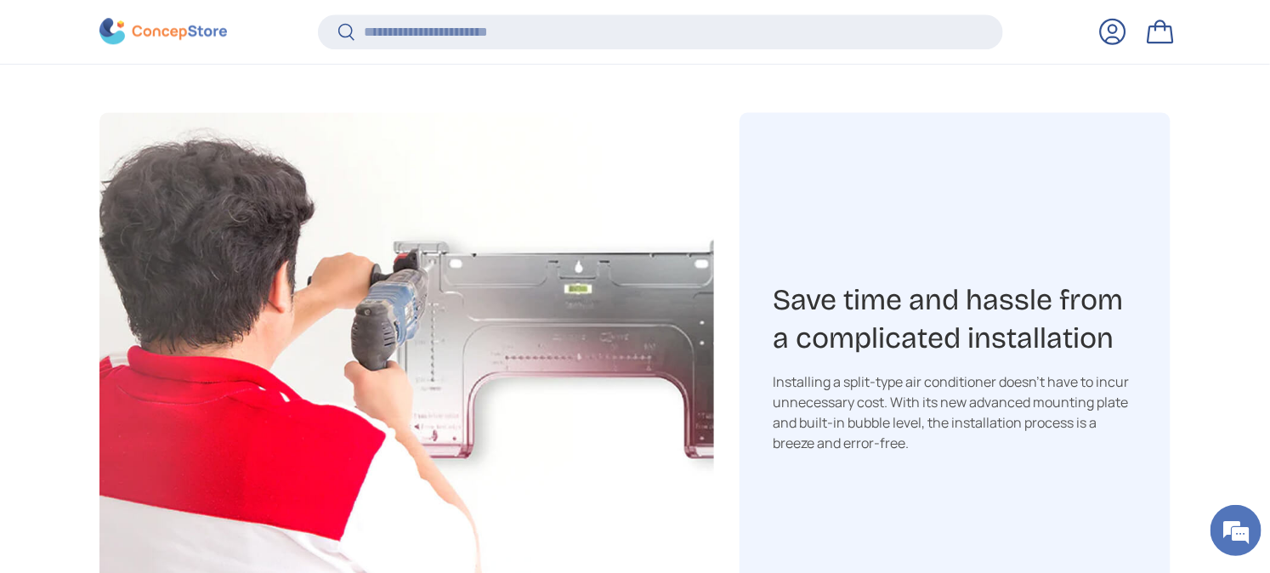
scroll to position [2075, 0]
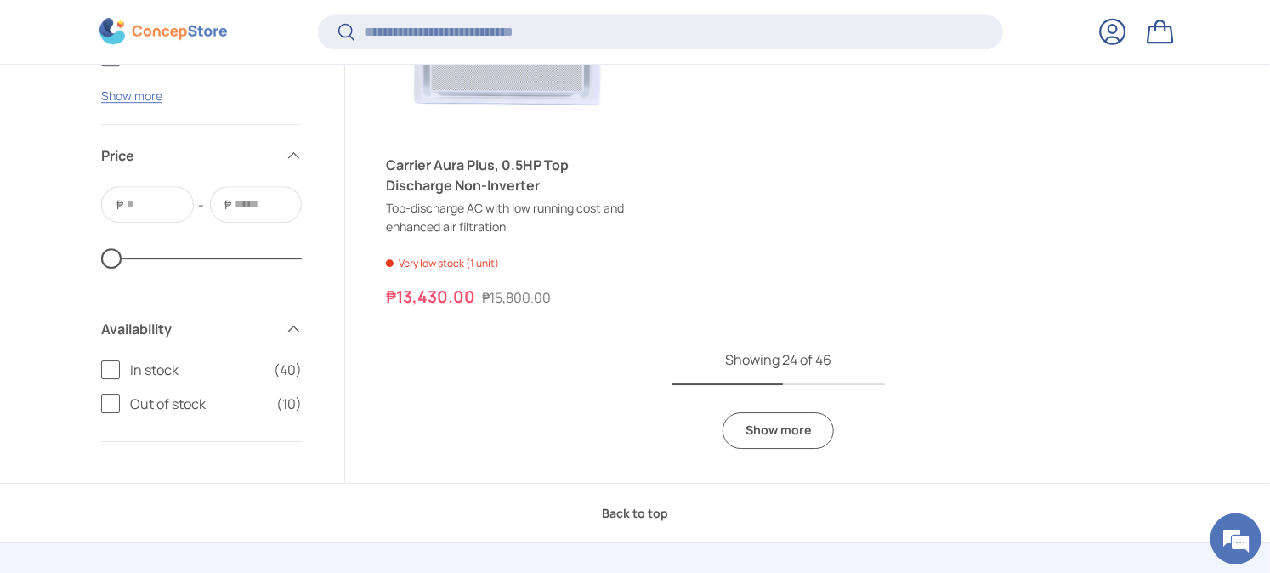
scroll to position [5098, 0]
click at [771, 432] on link "Show more" at bounding box center [778, 429] width 111 height 37
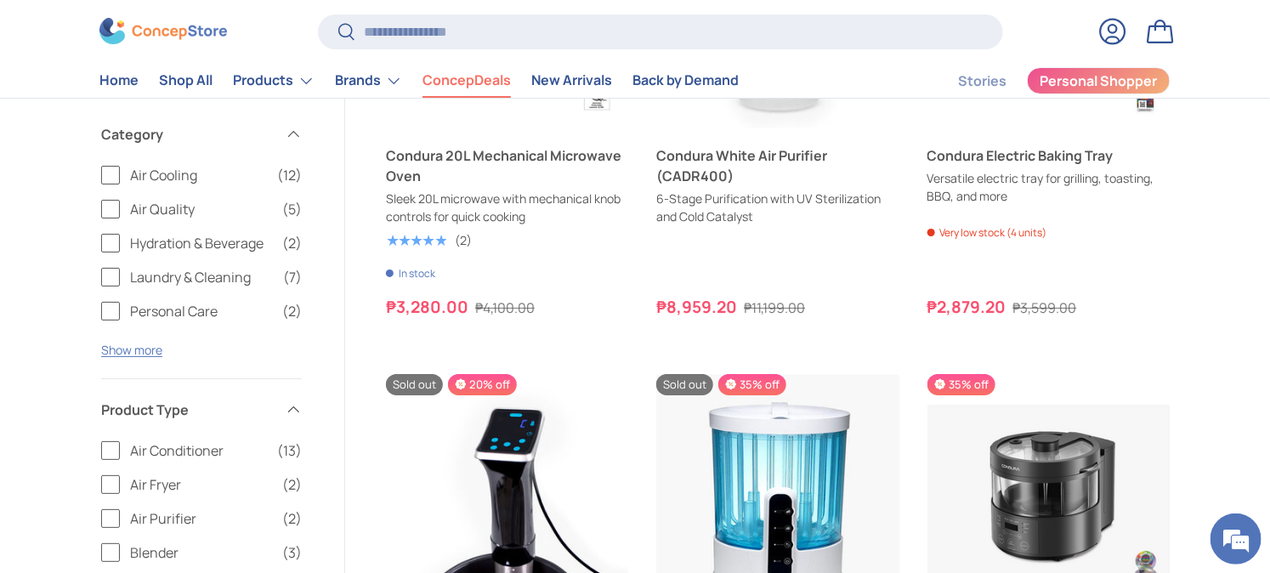
scroll to position [2739, 0]
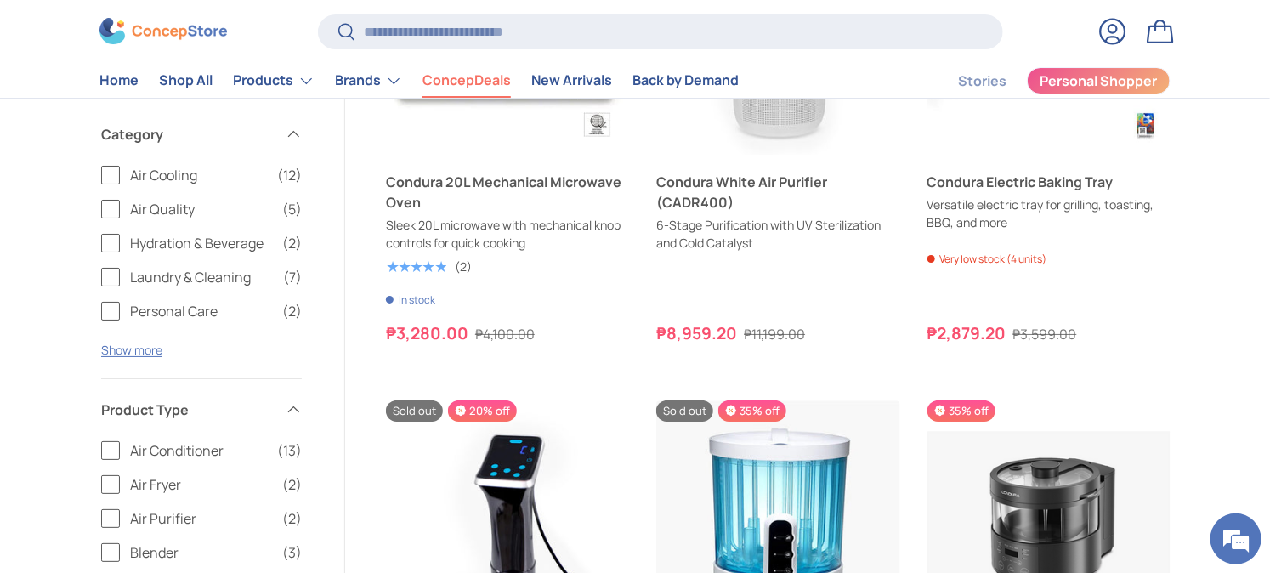
click at [287, 171] on span "(12)" at bounding box center [289, 175] width 25 height 20
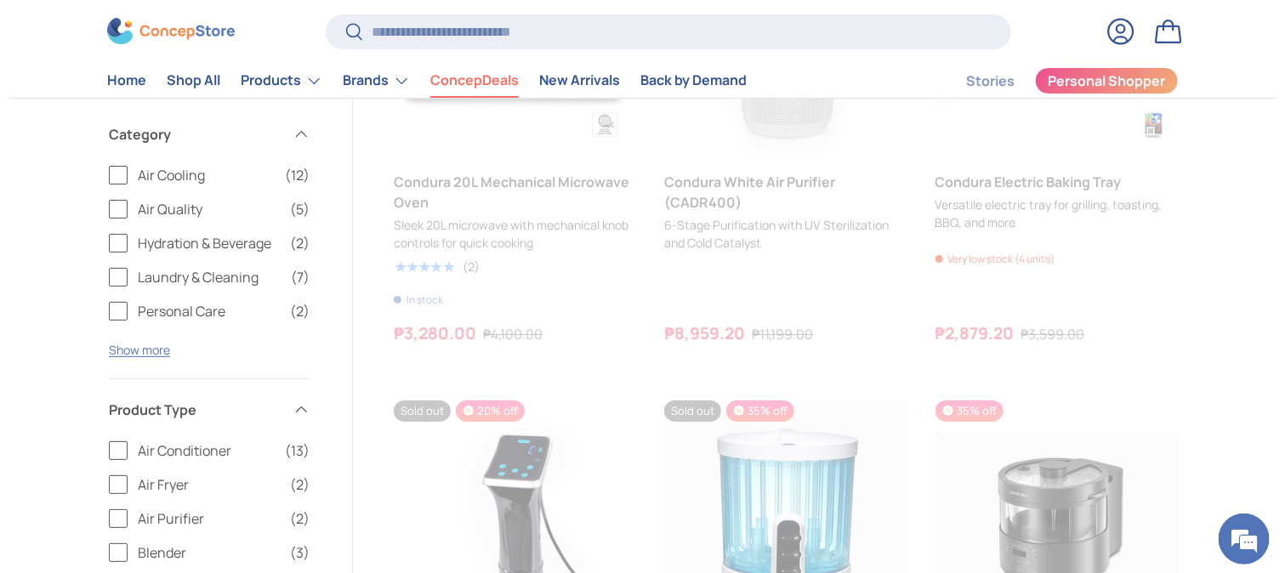
scroll to position [1190, 0]
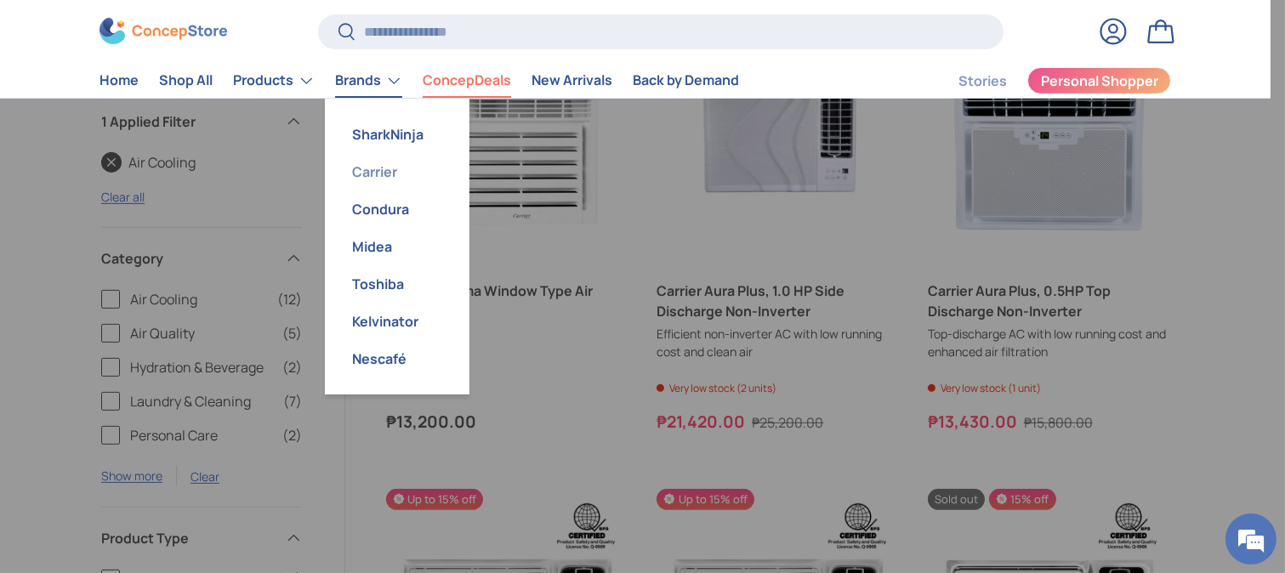
click at [404, 179] on link "Carrier" at bounding box center [397, 171] width 124 height 37
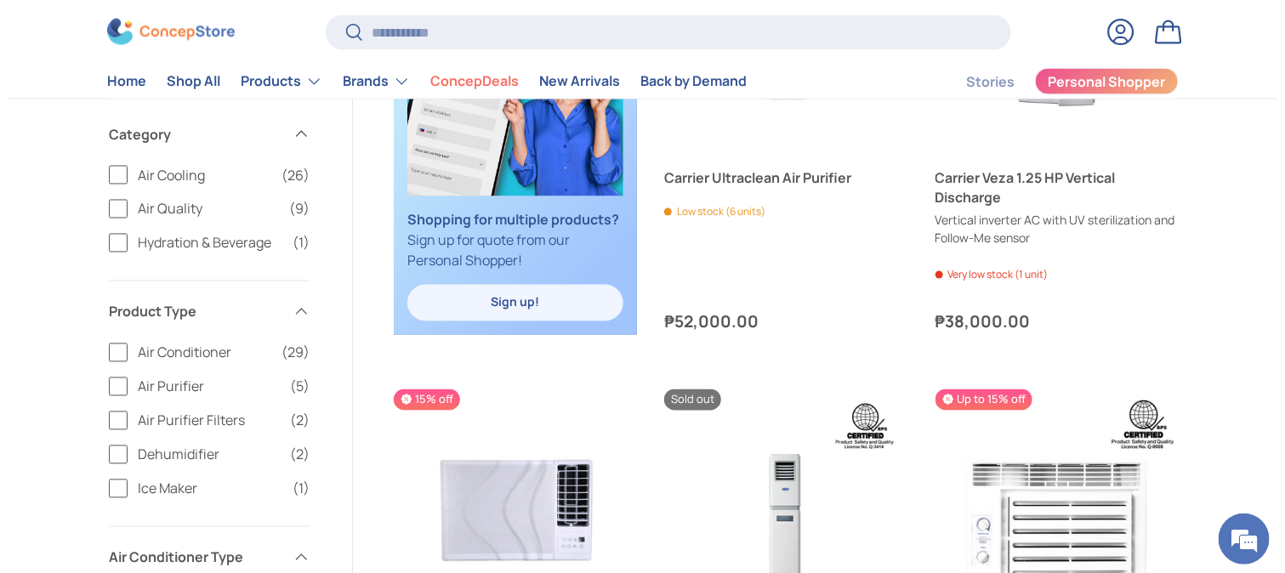
scroll to position [945, 0]
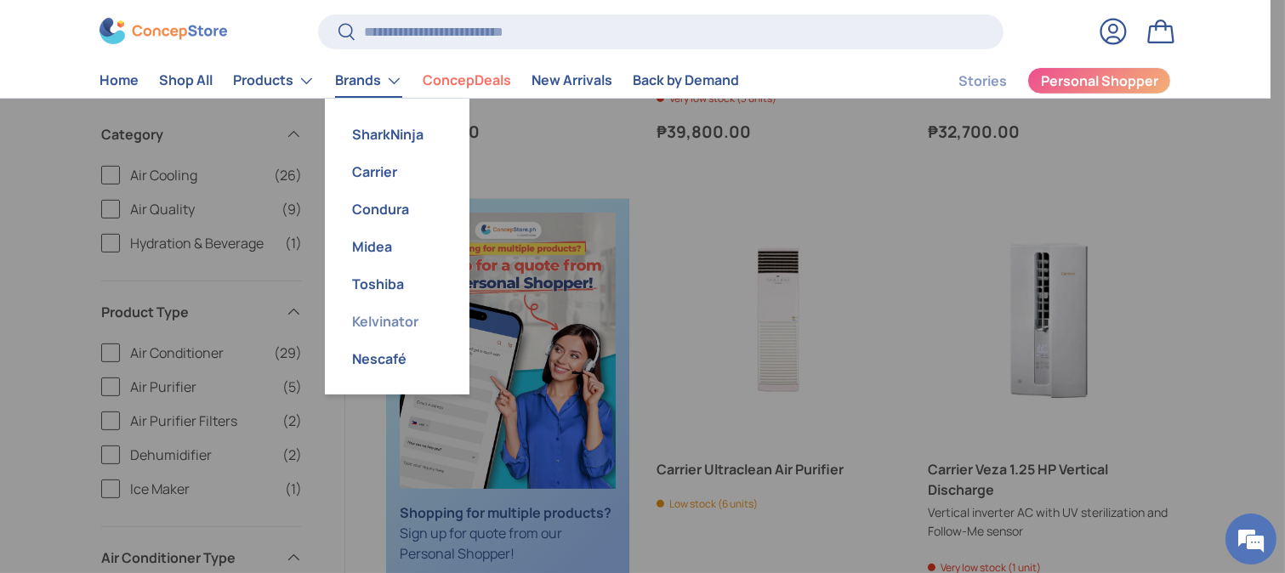
click at [380, 324] on link "Kelvinator" at bounding box center [397, 321] width 124 height 37
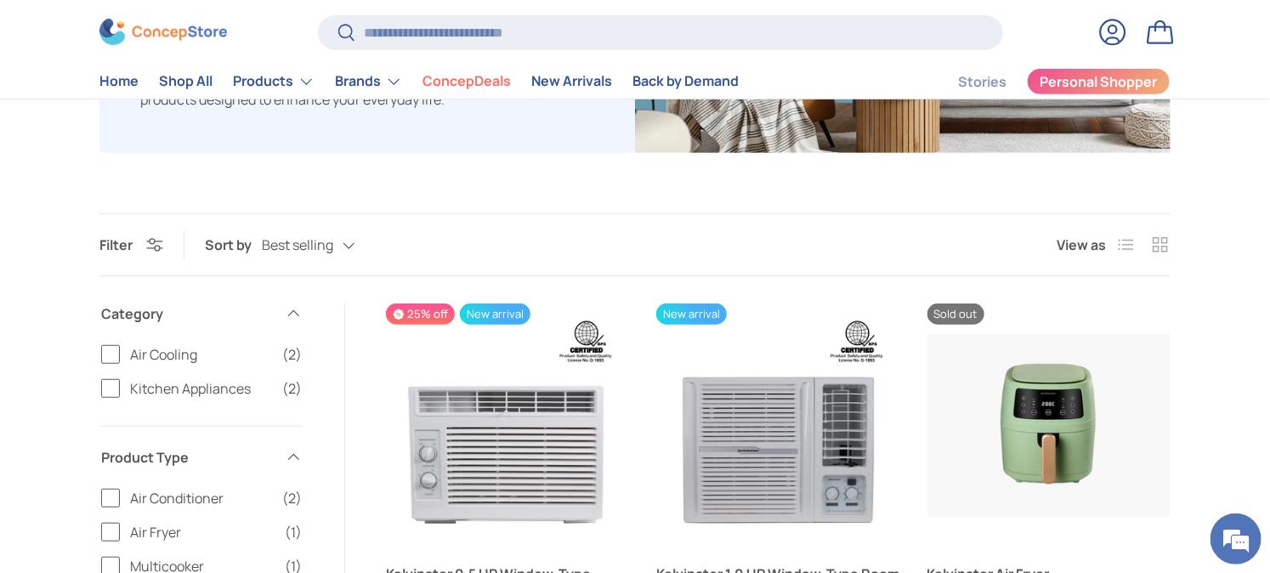
scroll to position [284, 0]
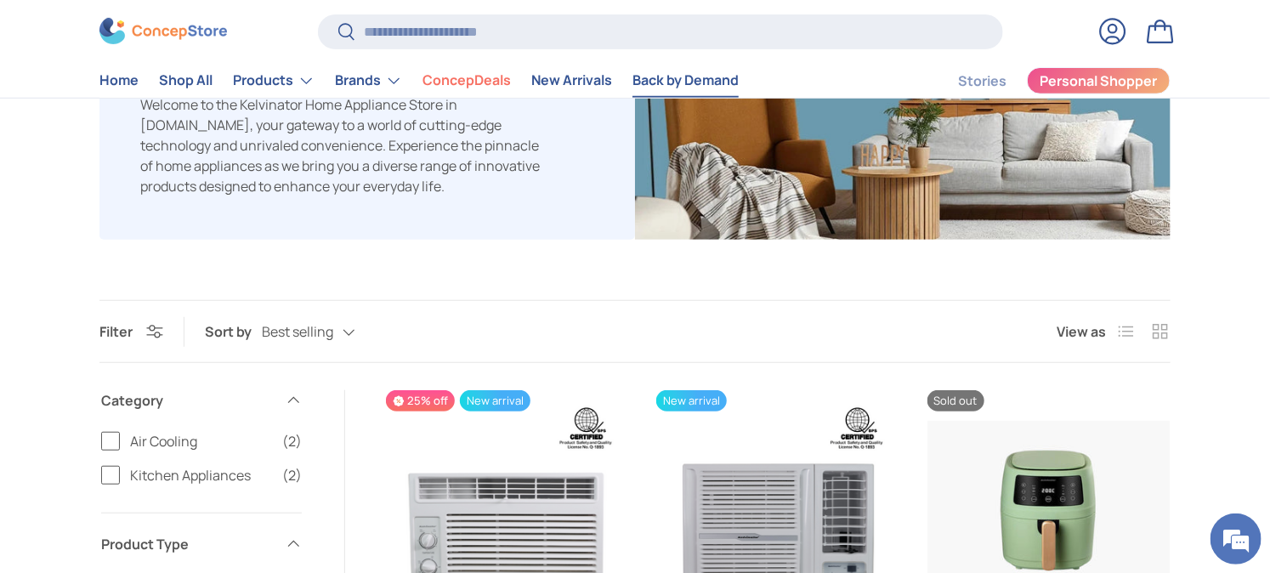
click at [647, 79] on link "Back by Demand" at bounding box center [686, 81] width 106 height 33
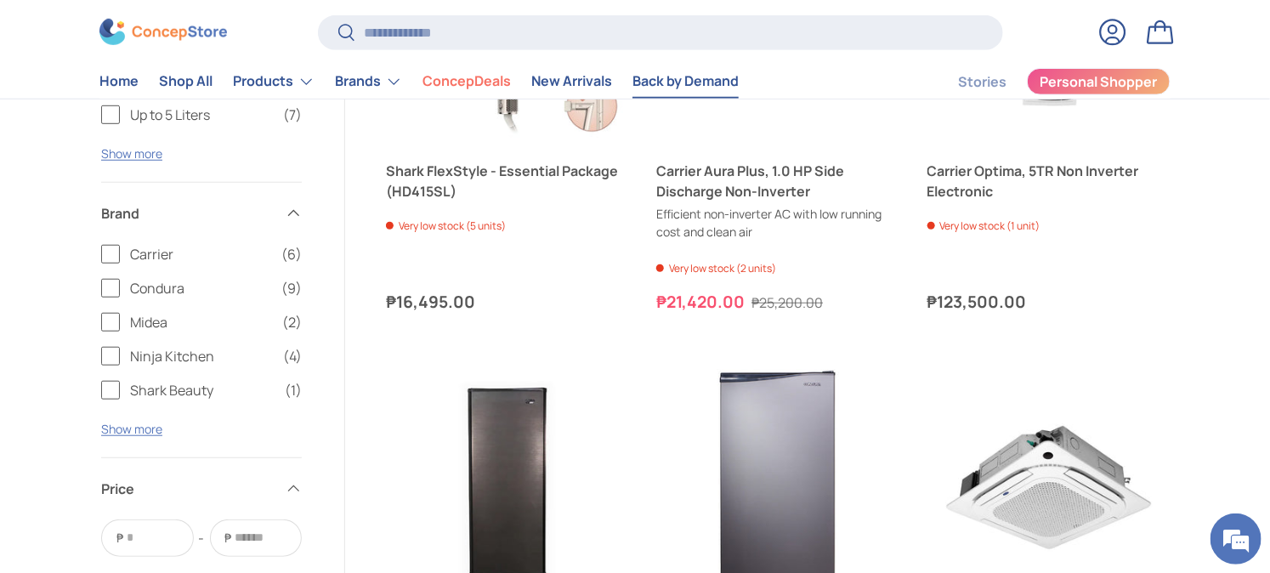
scroll to position [3307, 0]
